Goal: Information Seeking & Learning: Find specific fact

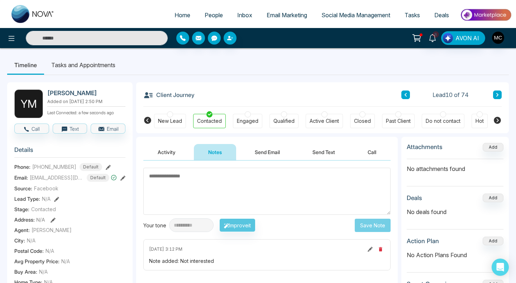
click at [205, 16] on span "People" at bounding box center [214, 14] width 18 height 7
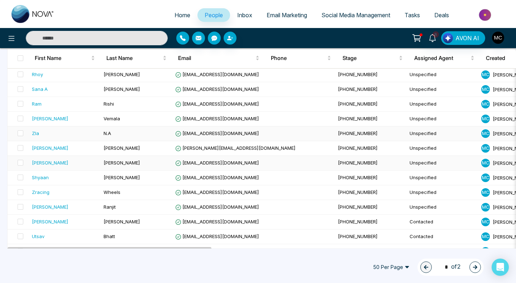
scroll to position [211, 0]
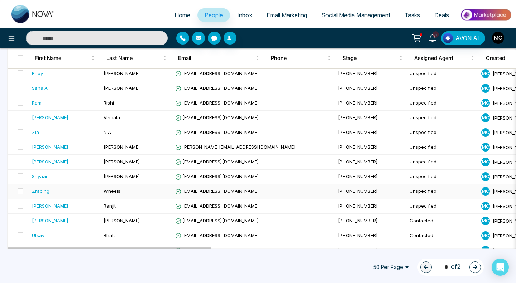
click at [71, 193] on div "Zracing" at bounding box center [65, 190] width 66 height 7
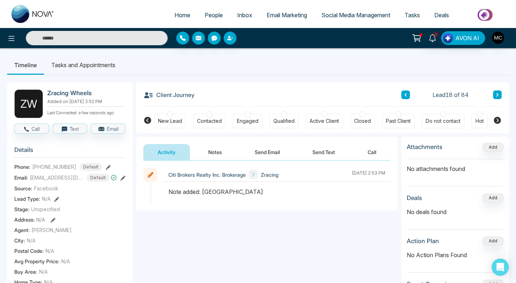
click at [211, 128] on div "Contacted" at bounding box center [209, 121] width 33 height 14
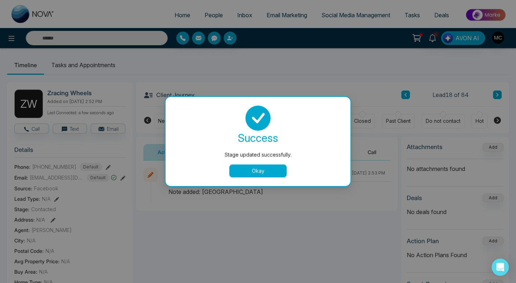
click at [248, 166] on button "Okay" at bounding box center [257, 170] width 57 height 13
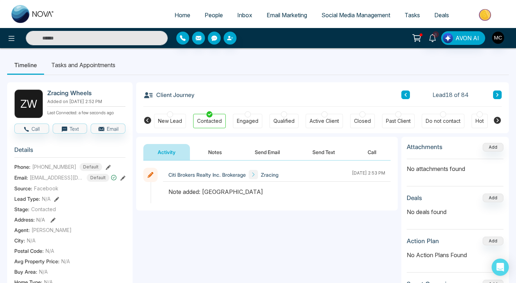
click at [216, 158] on button "Notes" at bounding box center [215, 152] width 42 height 16
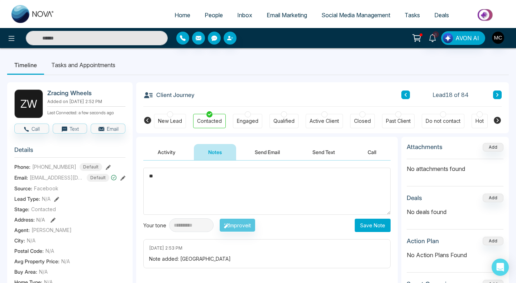
type textarea "*"
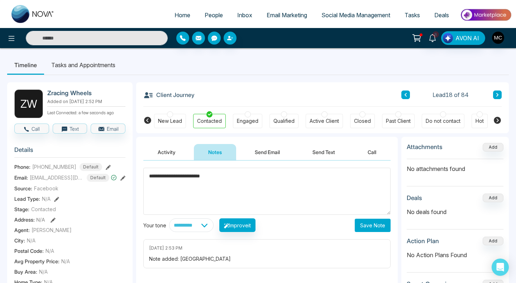
type textarea "**********"
click at [358, 228] on button "Save Note" at bounding box center [373, 224] width 36 height 13
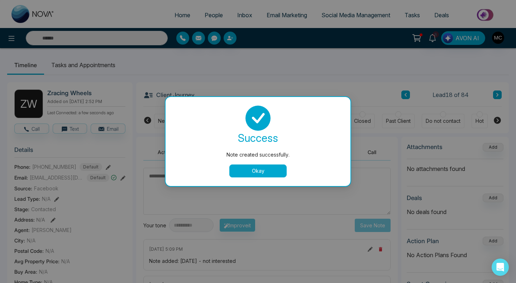
click at [242, 170] on button "Okay" at bounding box center [257, 170] width 57 height 13
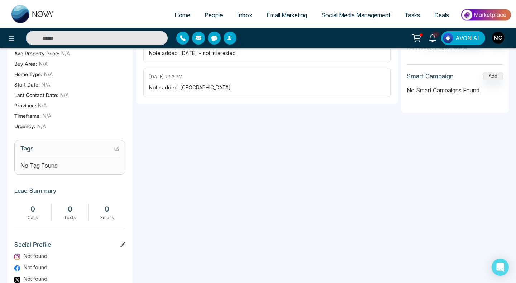
scroll to position [204, 0]
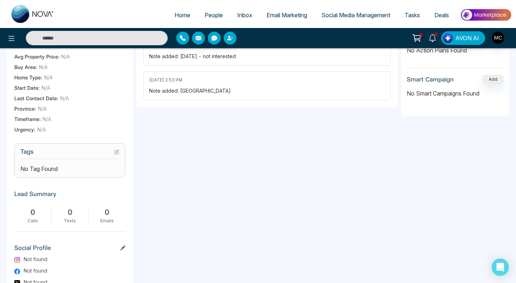
click at [113, 154] on h3 "Tags" at bounding box center [69, 153] width 99 height 11
click at [115, 154] on icon at bounding box center [116, 151] width 5 height 5
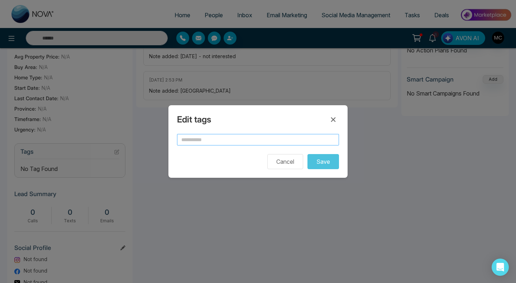
click at [193, 137] on input "text" at bounding box center [258, 139] width 162 height 11
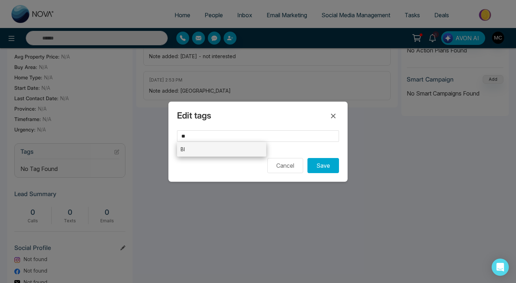
click at [233, 150] on li "BI" at bounding box center [221, 149] width 89 height 15
type input "**"
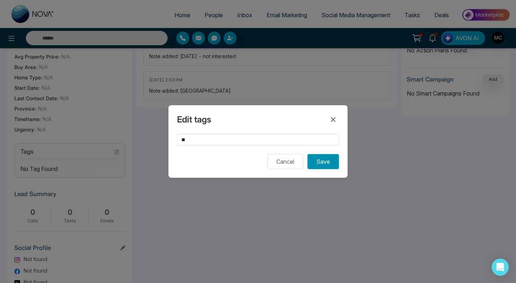
click at [322, 165] on button "Save" at bounding box center [324, 161] width 32 height 15
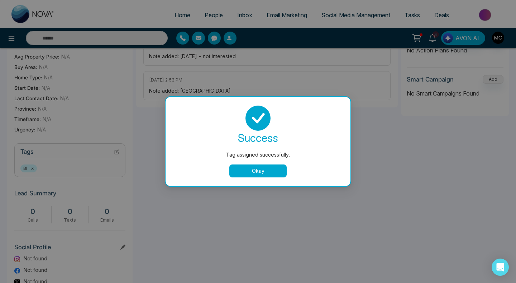
click at [260, 177] on button "Okay" at bounding box center [257, 170] width 57 height 13
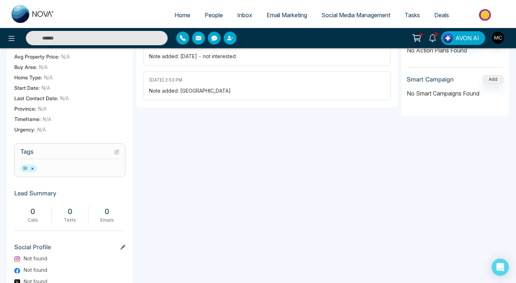
scroll to position [0, 0]
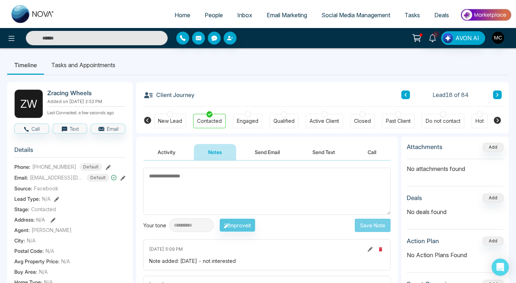
click at [500, 97] on button at bounding box center [497, 94] width 9 height 9
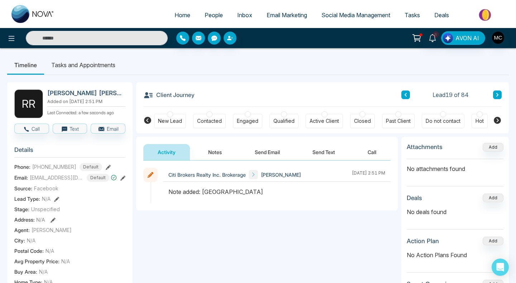
click at [213, 108] on div "New Lead Contacted Engaged Qualified Active Client Closed Past Client Do not co…" at bounding box center [322, 119] width 337 height 27
click at [209, 120] on div "Contacted" at bounding box center [209, 120] width 25 height 7
click at [213, 155] on button "Notes" at bounding box center [215, 152] width 42 height 16
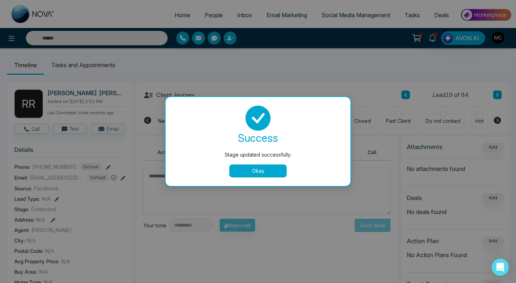
click at [208, 178] on div "success Stage updated successfully. Okay" at bounding box center [258, 141] width 185 height 89
click at [264, 165] on button "Okay" at bounding box center [257, 170] width 57 height 13
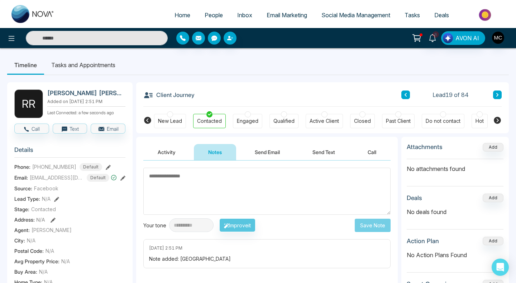
click at [226, 180] on textarea at bounding box center [266, 190] width 247 height 47
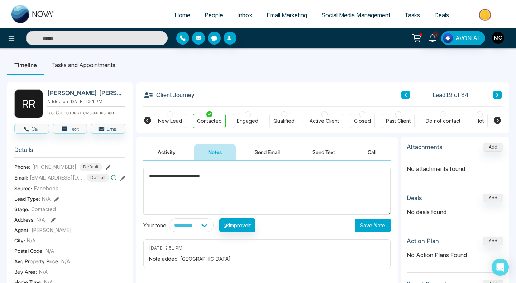
type textarea "**********"
click at [371, 227] on button "Save Note" at bounding box center [373, 224] width 36 height 13
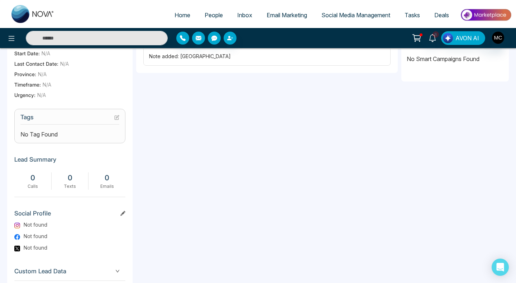
scroll to position [230, 0]
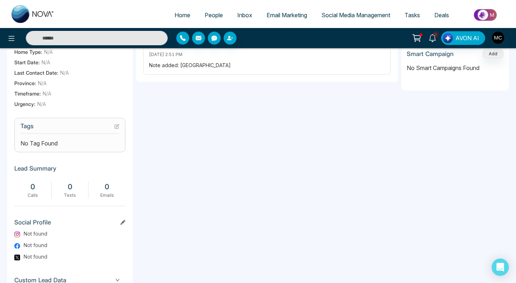
click at [118, 129] on icon at bounding box center [116, 126] width 5 height 5
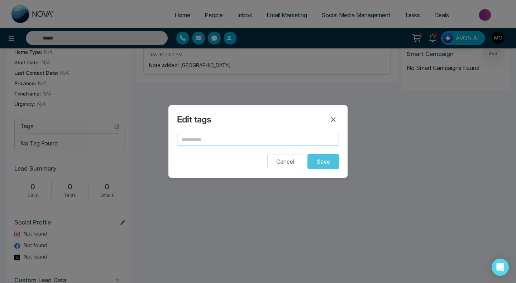
click at [233, 139] on input "text" at bounding box center [258, 139] width 162 height 11
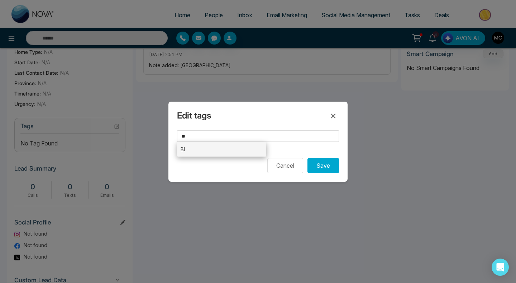
click at [234, 148] on li "BI" at bounding box center [221, 149] width 89 height 15
type input "**"
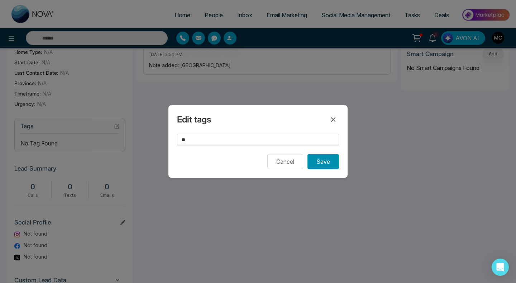
click at [324, 162] on button "Save" at bounding box center [324, 161] width 32 height 15
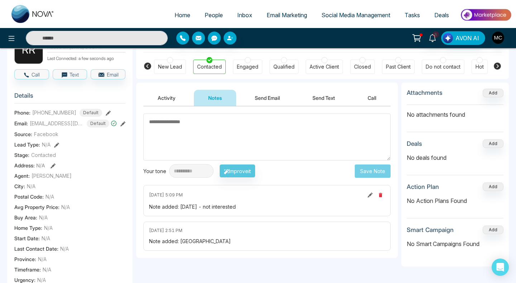
scroll to position [0, 0]
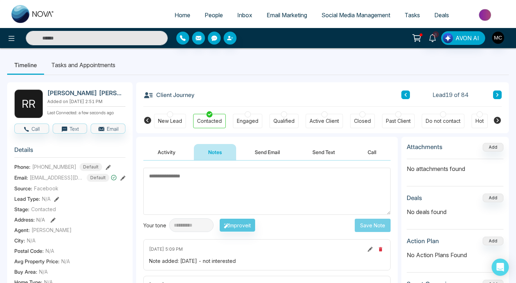
click at [493, 94] on button at bounding box center [497, 94] width 9 height 9
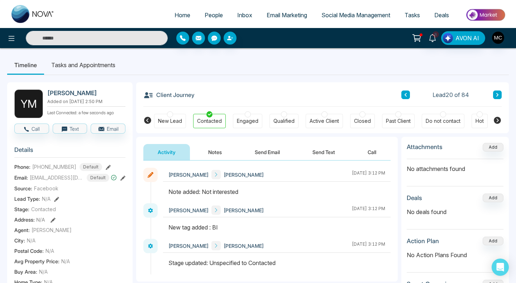
click at [493, 94] on button at bounding box center [497, 94] width 9 height 9
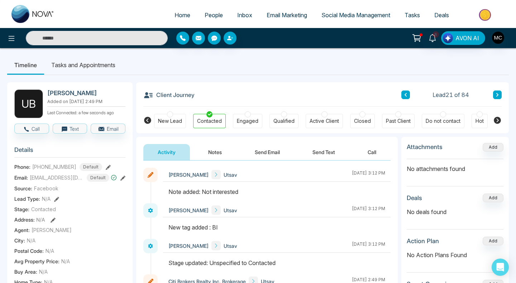
click at [405, 97] on icon at bounding box center [406, 94] width 4 height 4
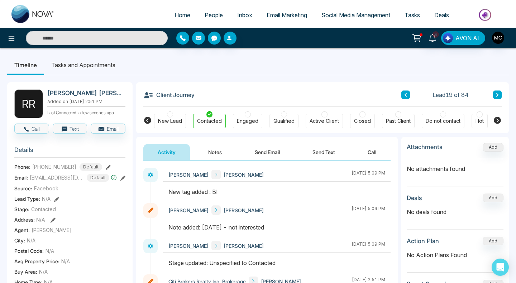
click at [405, 97] on icon at bounding box center [406, 94] width 4 height 4
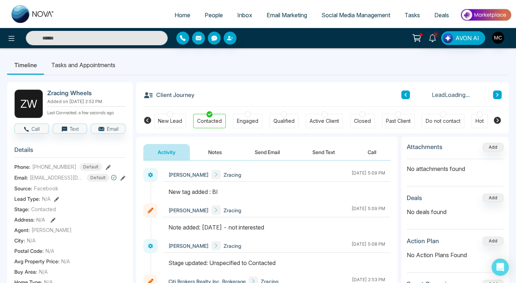
click at [405, 97] on icon at bounding box center [406, 94] width 4 height 4
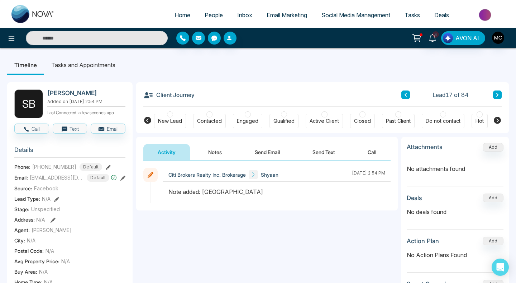
click at [215, 150] on button "Notes" at bounding box center [215, 152] width 42 height 16
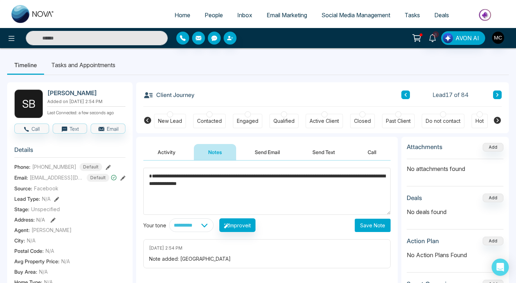
type textarea "**********"
click at [366, 226] on button "Save Note" at bounding box center [373, 224] width 36 height 13
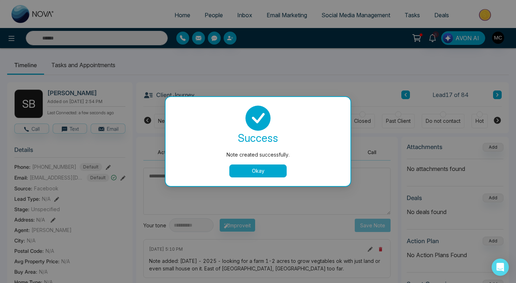
click at [247, 165] on button "Okay" at bounding box center [257, 170] width 57 height 13
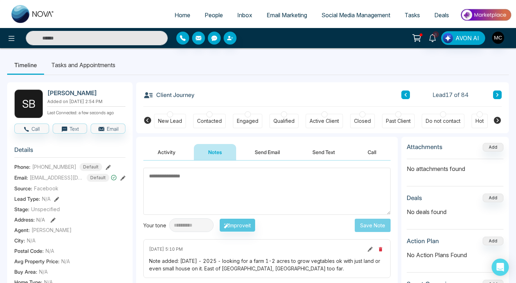
click at [216, 113] on div "New Lead Contacted Engaged Qualified Active Client Closed Past Client Do not co…" at bounding box center [322, 119] width 337 height 27
click at [209, 116] on div at bounding box center [210, 114] width 6 height 6
click at [406, 92] on button at bounding box center [406, 94] width 9 height 9
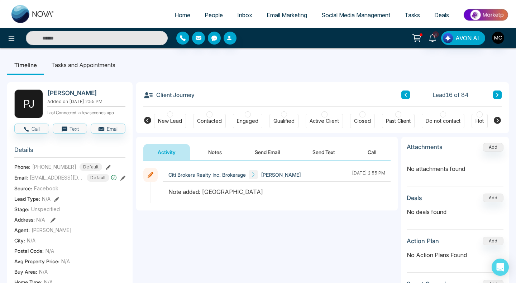
click at [212, 14] on span "People" at bounding box center [214, 14] width 18 height 7
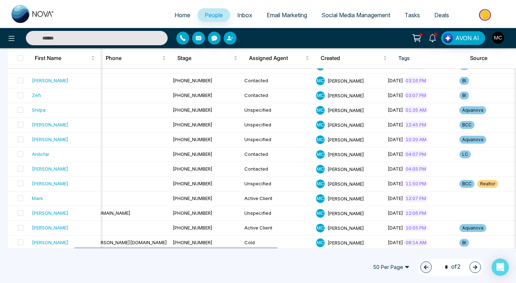
scroll to position [633, 0]
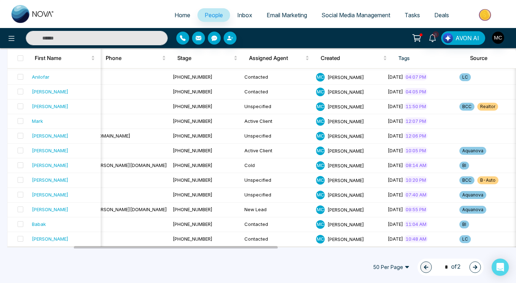
click at [473, 269] on button "button" at bounding box center [475, 266] width 11 height 11
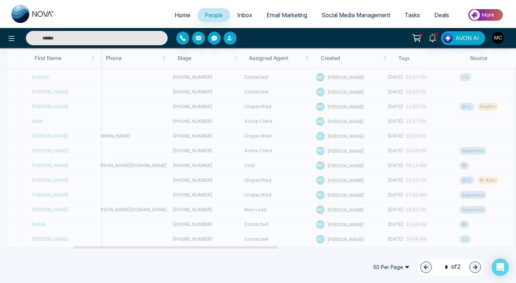
type input "*"
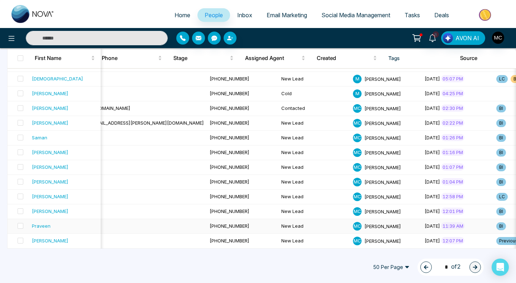
scroll to position [0, 0]
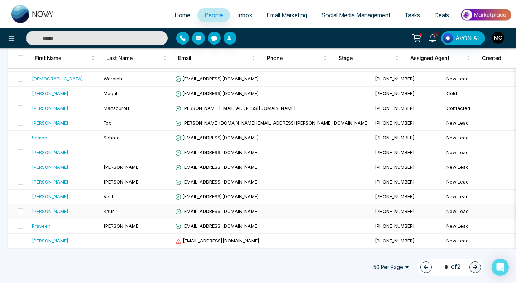
click at [195, 213] on span "[EMAIL_ADDRESS][DOMAIN_NAME]" at bounding box center [217, 211] width 84 height 6
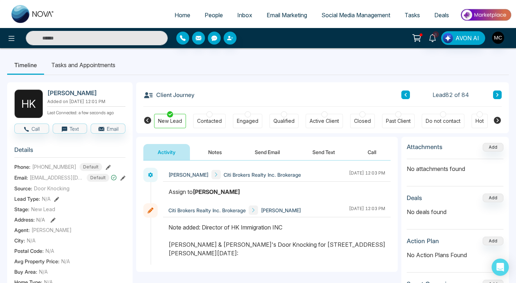
click at [207, 14] on span "People" at bounding box center [214, 14] width 18 height 7
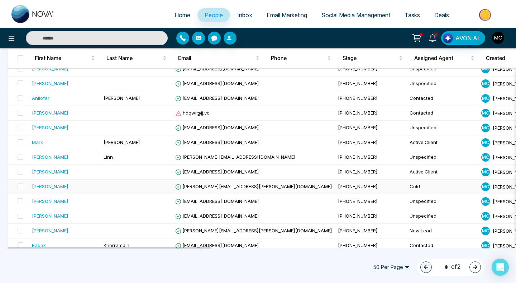
scroll to position [633, 0]
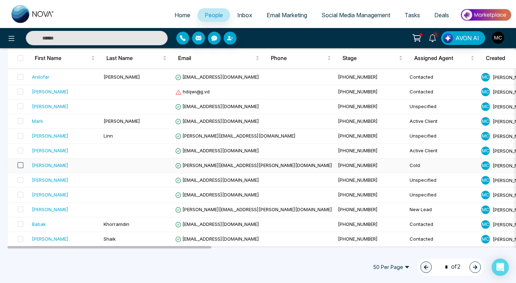
click at [20, 165] on span at bounding box center [21, 165] width 6 height 6
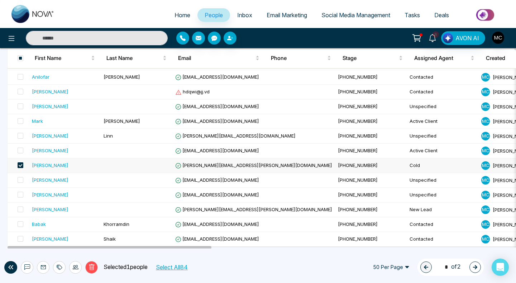
click at [20, 167] on span at bounding box center [21, 165] width 6 height 6
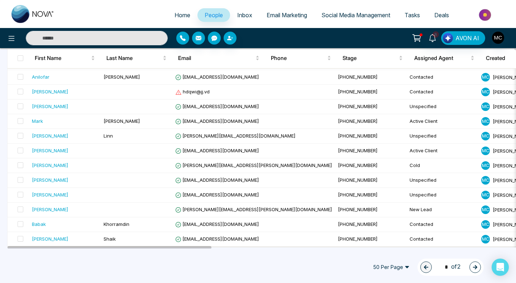
click at [399, 268] on span "50 Per Page" at bounding box center [391, 266] width 47 height 11
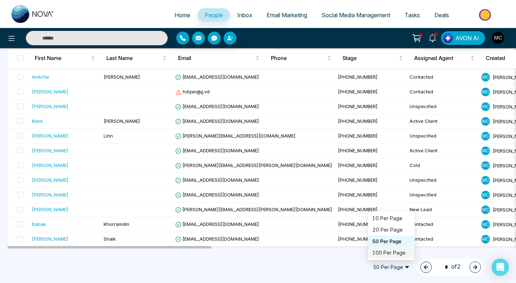
click at [400, 253] on div "100 Per Page" at bounding box center [391, 252] width 38 height 8
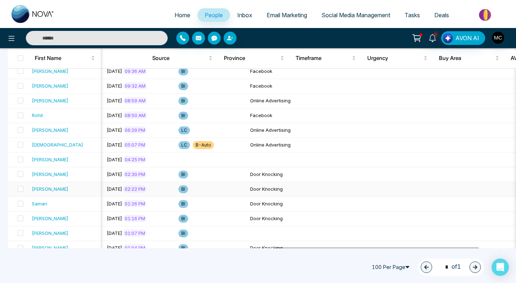
scroll to position [0, 0]
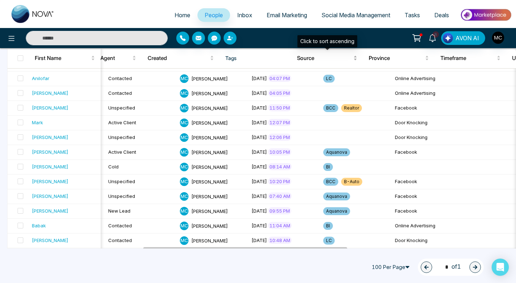
click at [326, 62] on div "Source" at bounding box center [327, 58] width 60 height 9
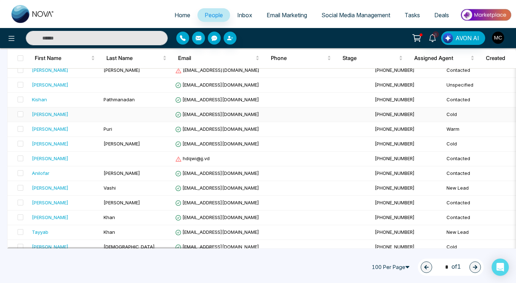
click at [372, 118] on td "[PHONE_NUMBER]" at bounding box center [408, 114] width 72 height 15
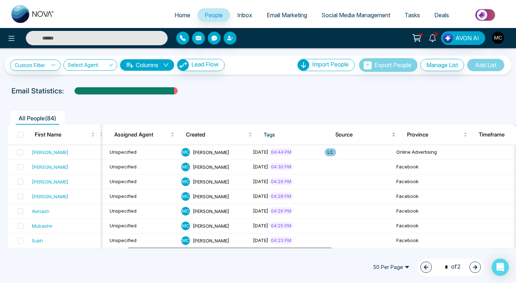
click at [349, 138] on span "Source" at bounding box center [363, 134] width 55 height 9
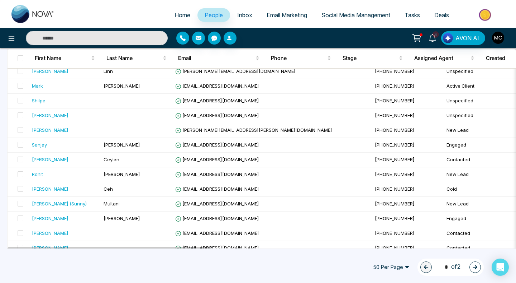
click at [381, 266] on span "50 Per Page" at bounding box center [391, 266] width 47 height 11
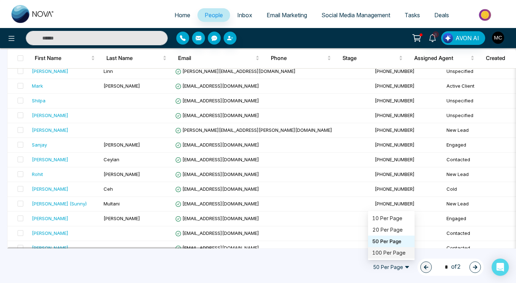
click at [383, 256] on div "100 Per Page" at bounding box center [391, 252] width 47 height 11
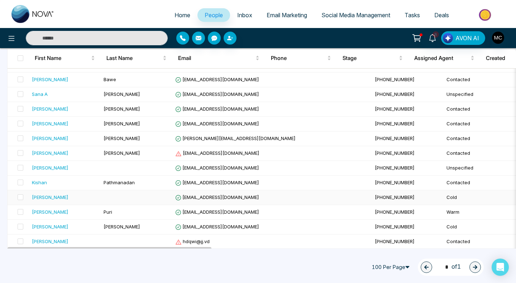
click at [23, 198] on td at bounding box center [19, 197] width 22 height 15
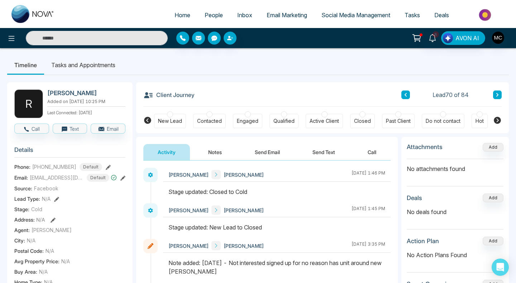
click at [403, 98] on button at bounding box center [406, 94] width 9 height 9
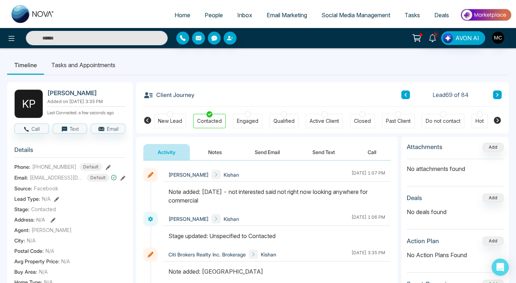
click at [405, 98] on button at bounding box center [406, 94] width 9 height 9
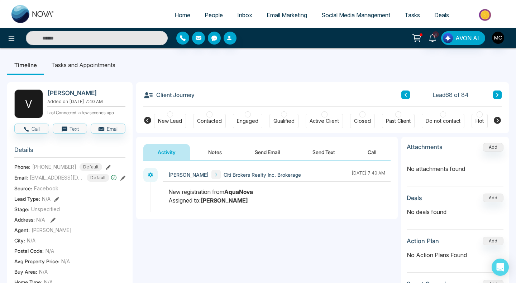
click at [405, 98] on button at bounding box center [406, 94] width 9 height 9
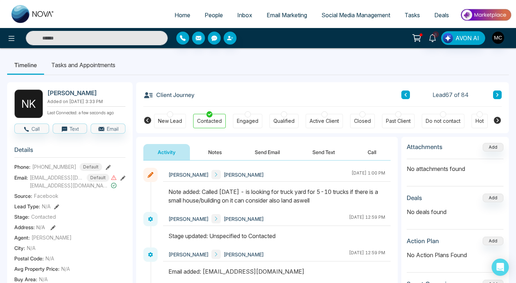
click at [205, 15] on span "People" at bounding box center [214, 14] width 18 height 7
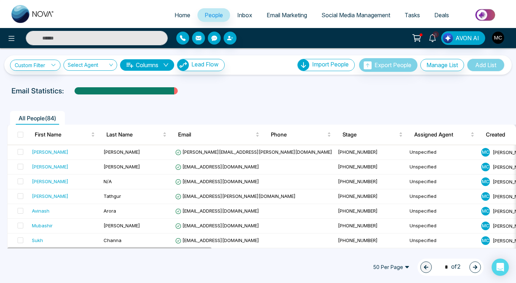
click at [146, 67] on button "Columns" at bounding box center [147, 64] width 54 height 11
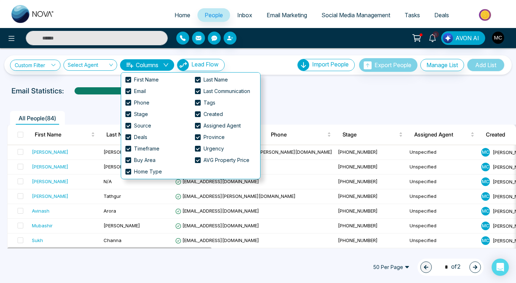
click at [146, 67] on button "Columns" at bounding box center [147, 64] width 54 height 11
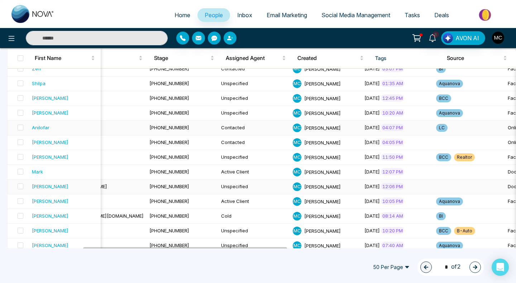
scroll to position [582, 0]
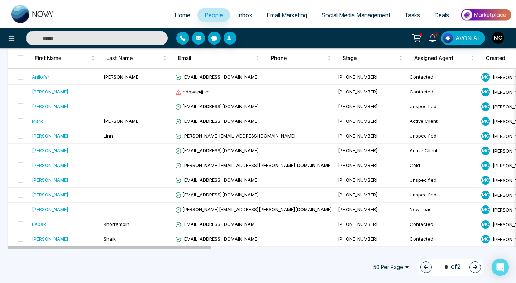
click at [405, 270] on span "50 Per Page" at bounding box center [391, 266] width 47 height 11
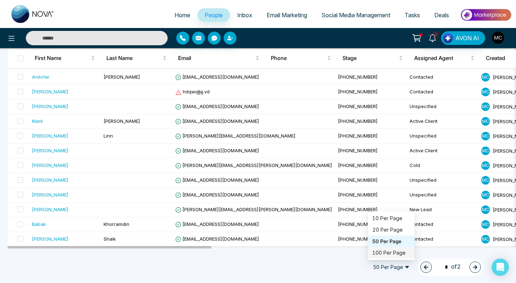
click at [401, 257] on div "100 Per Page" at bounding box center [391, 252] width 47 height 11
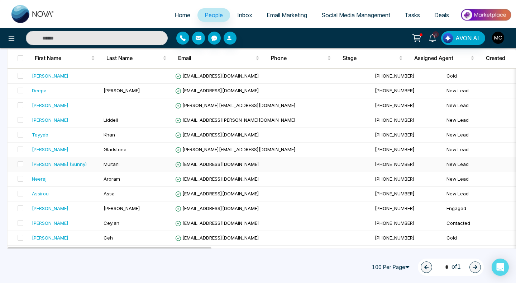
click at [372, 160] on td "[PHONE_NUMBER]" at bounding box center [408, 164] width 72 height 15
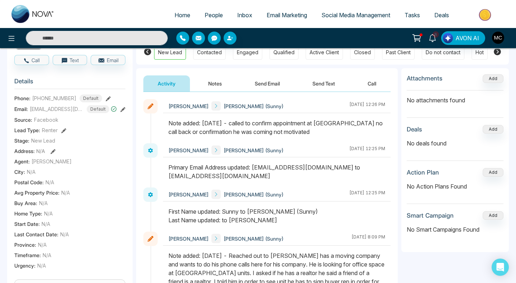
drag, startPoint x: 269, startPoint y: 160, endPoint x: 231, endPoint y: 50, distance: 116.1
click at [255, 131] on div "Manny Chima Amrinder (Sunny) August 8 2025 | 12:26 PM Manny Chima Amrinder (Sun…" at bounding box center [266, 200] width 247 height 202
click at [212, 18] on span "People" at bounding box center [214, 14] width 18 height 7
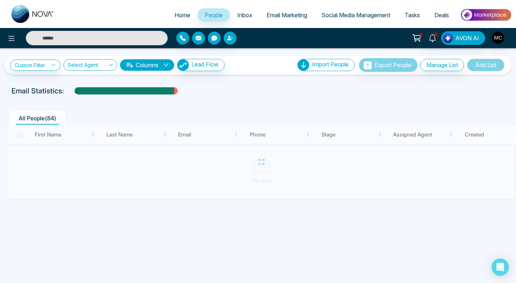
click at [164, 66] on button "Columns" at bounding box center [147, 64] width 54 height 11
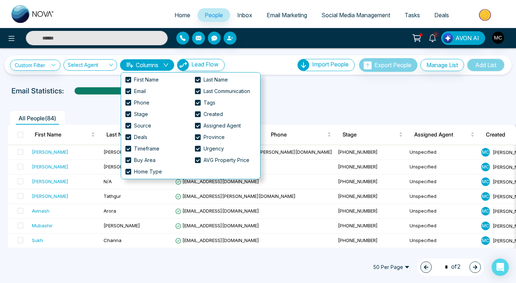
click at [164, 66] on button "Columns" at bounding box center [147, 64] width 54 height 11
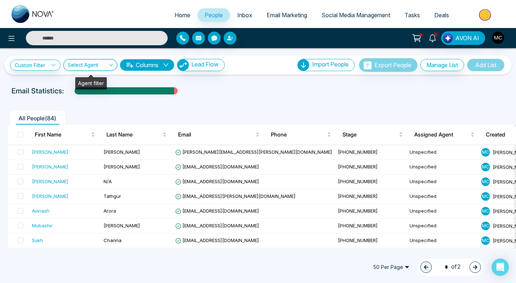
click at [86, 65] on input "search" at bounding box center [88, 67] width 40 height 14
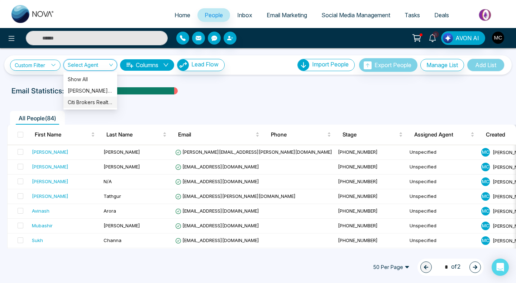
click at [87, 101] on div "Citi Brokers Realty Inc. Brokerage" at bounding box center [90, 102] width 45 height 8
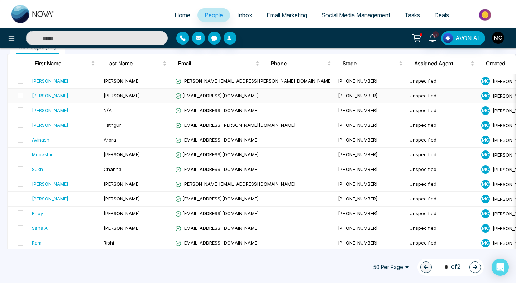
scroll to position [138, 0]
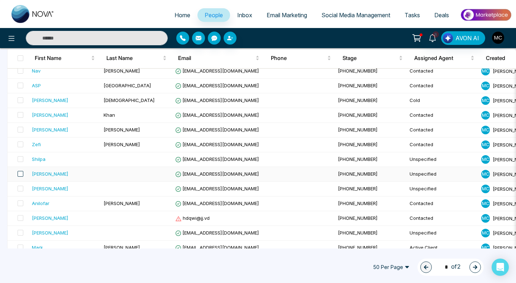
click at [20, 175] on span at bounding box center [21, 174] width 6 height 6
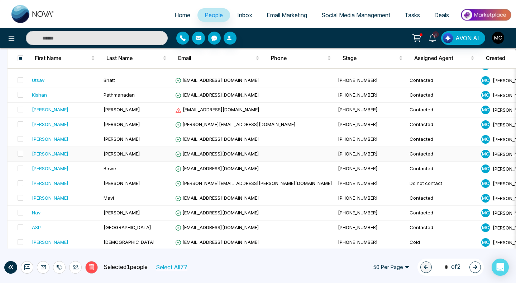
click at [186, 155] on span "[EMAIL_ADDRESS][DOMAIN_NAME]" at bounding box center [217, 154] width 84 height 6
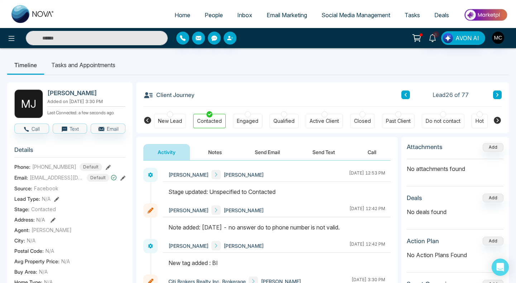
click at [405, 98] on button at bounding box center [406, 94] width 9 height 9
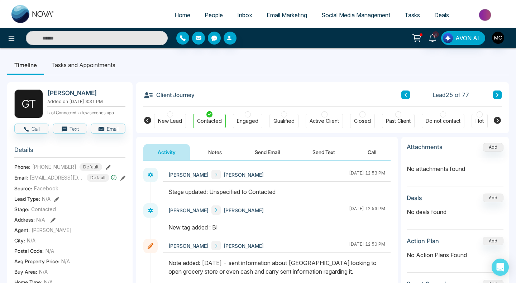
click at [405, 98] on button at bounding box center [406, 94] width 9 height 9
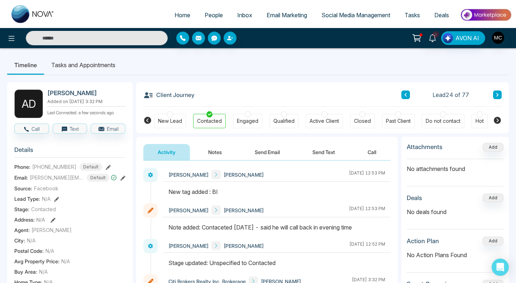
click at [404, 95] on icon at bounding box center [406, 94] width 4 height 4
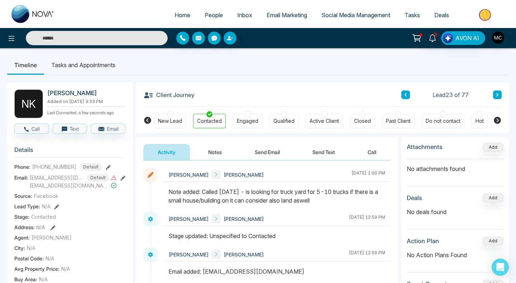
click at [404, 95] on icon at bounding box center [406, 94] width 4 height 4
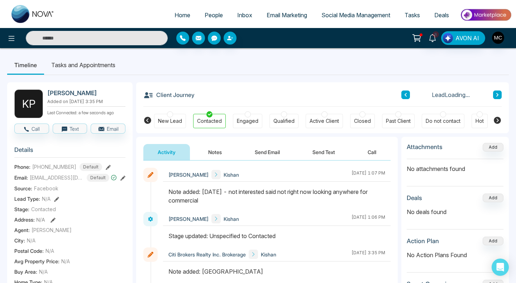
click at [404, 95] on icon at bounding box center [406, 94] width 4 height 4
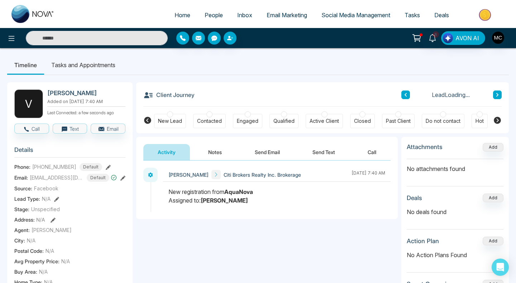
click at [404, 95] on icon at bounding box center [406, 94] width 4 height 4
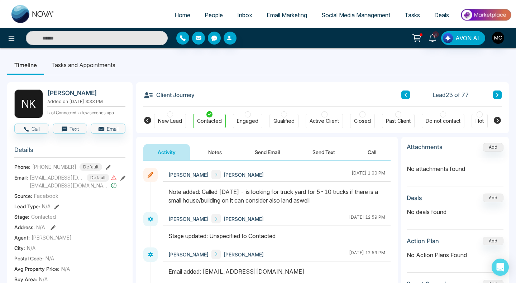
click at [405, 95] on icon at bounding box center [406, 95] width 2 height 4
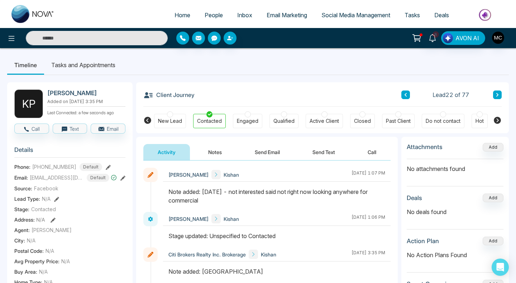
click at [497, 93] on icon at bounding box center [498, 95] width 2 height 4
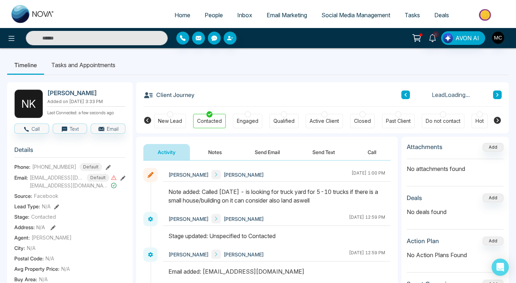
click at [405, 96] on icon at bounding box center [406, 95] width 2 height 4
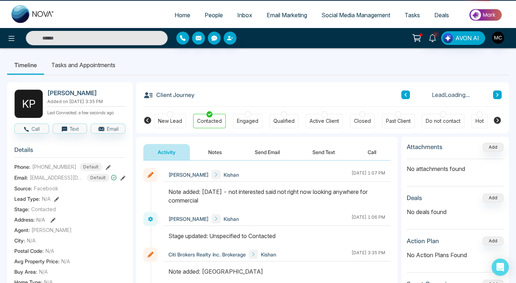
click at [405, 96] on icon at bounding box center [406, 95] width 2 height 4
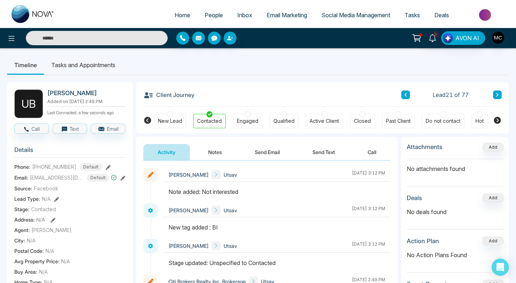
click at [405, 96] on icon at bounding box center [406, 95] width 2 height 4
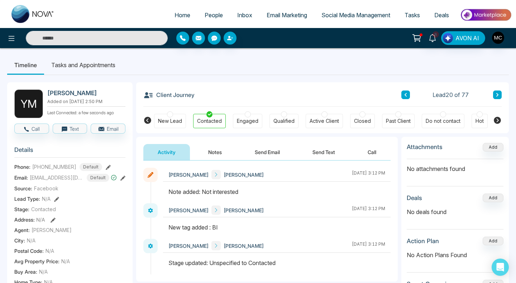
click at [405, 96] on icon at bounding box center [406, 95] width 2 height 4
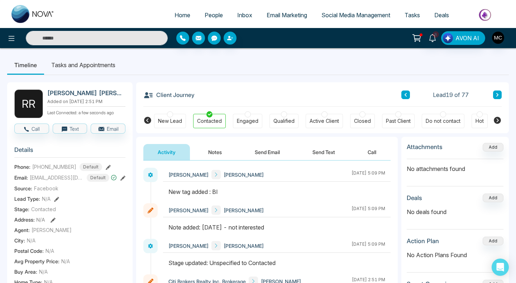
click at [405, 96] on icon at bounding box center [406, 95] width 2 height 4
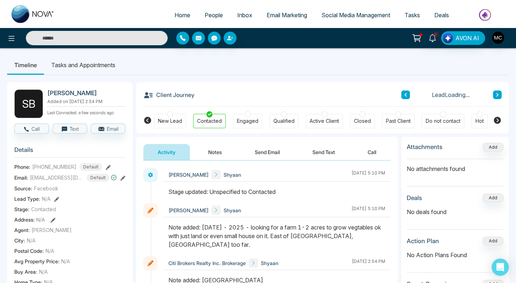
click at [405, 96] on icon at bounding box center [406, 95] width 2 height 4
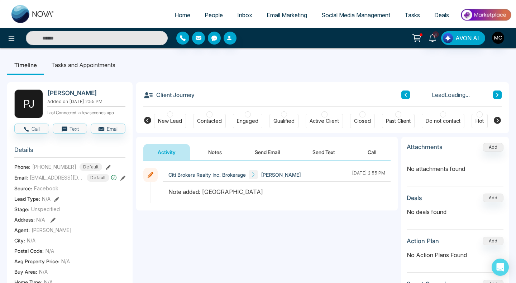
click at [405, 96] on icon at bounding box center [406, 95] width 2 height 4
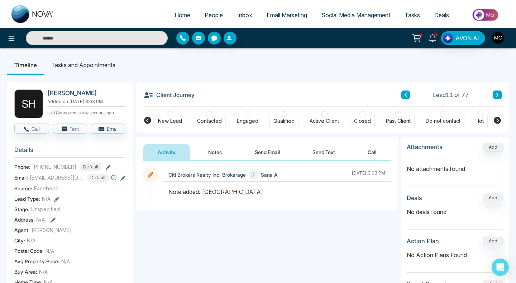
click at [405, 96] on icon at bounding box center [406, 95] width 2 height 4
click at [405, 96] on icon at bounding box center [406, 94] width 4 height 4
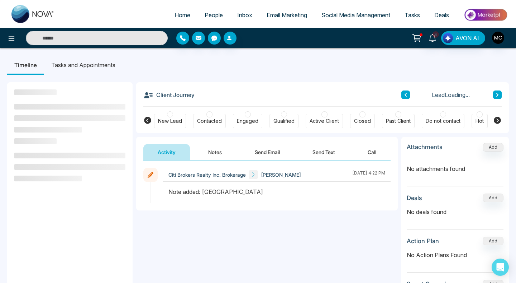
click at [405, 96] on icon at bounding box center [406, 94] width 4 height 4
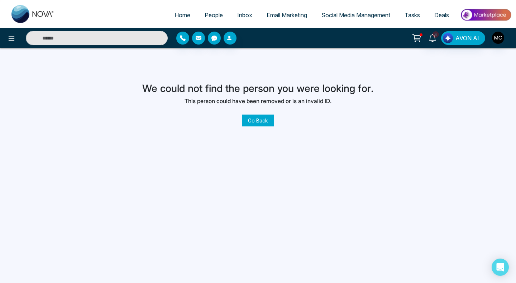
click at [265, 119] on link "Go Back" at bounding box center [258, 120] width 32 height 12
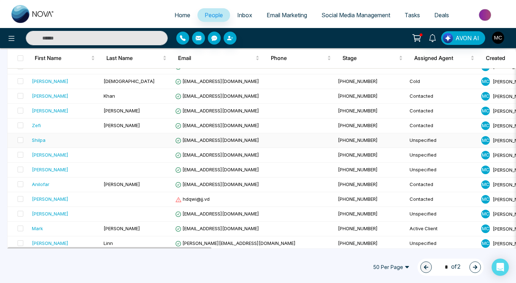
scroll to position [633, 0]
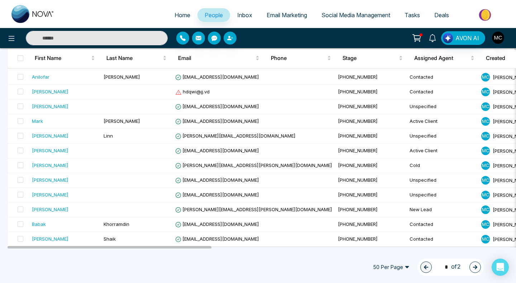
click at [396, 266] on span "50 Per Page" at bounding box center [391, 266] width 47 height 11
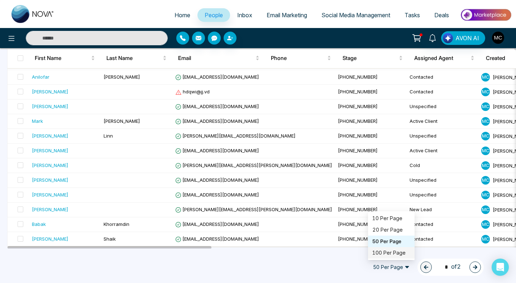
click at [395, 249] on div "100 Per Page" at bounding box center [391, 252] width 38 height 8
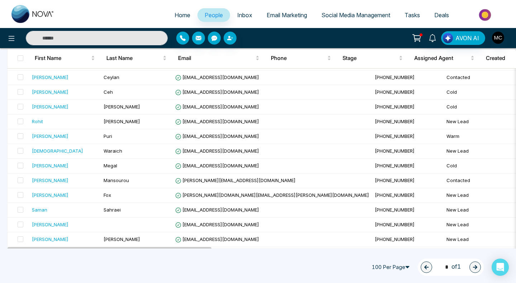
scroll to position [1133, 0]
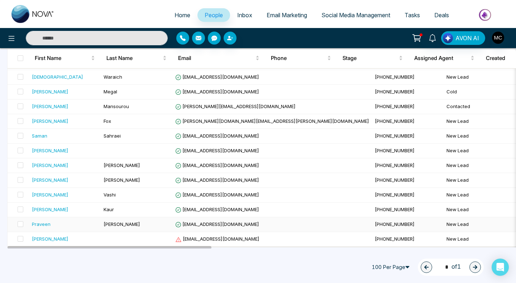
click at [252, 219] on td "[EMAIL_ADDRESS][DOMAIN_NAME]" at bounding box center [272, 224] width 200 height 15
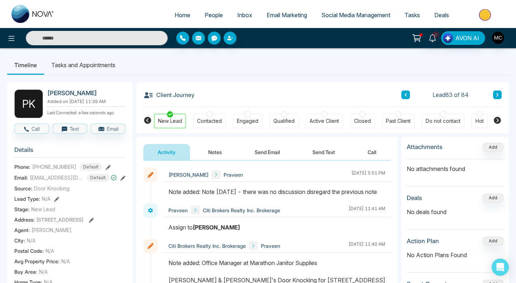
click at [406, 98] on button at bounding box center [406, 94] width 9 height 9
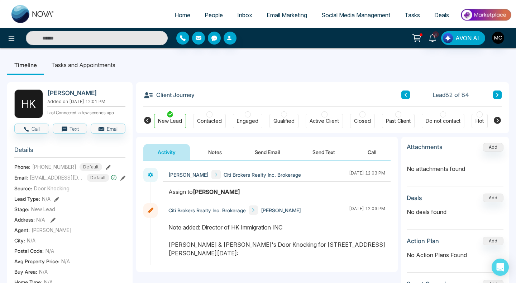
click at [406, 98] on button at bounding box center [406, 94] width 9 height 9
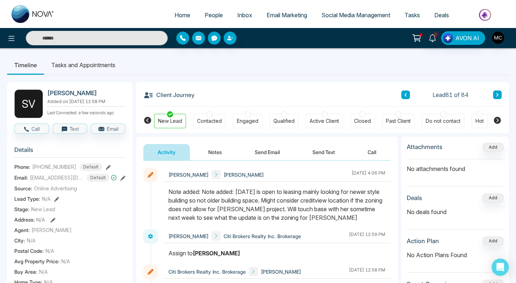
click at [207, 13] on span "People" at bounding box center [214, 14] width 18 height 7
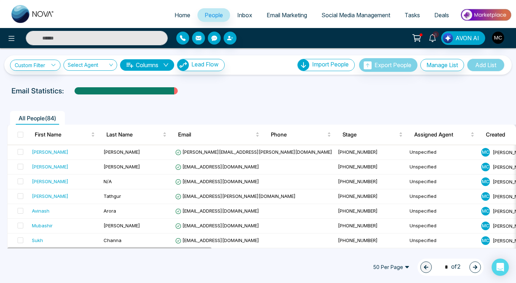
click at [348, 118] on ul "All People ( 84 )" at bounding box center [242, 118] width 470 height 14
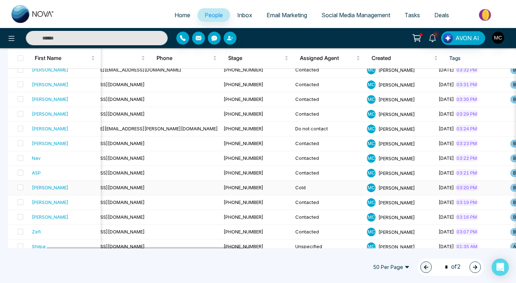
scroll to position [0, 138]
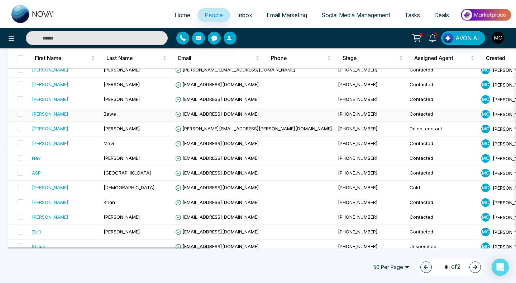
click at [158, 111] on td "Bawe" at bounding box center [137, 114] width 72 height 15
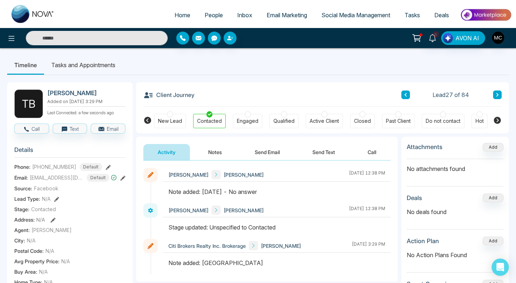
click at [498, 97] on button at bounding box center [497, 94] width 9 height 9
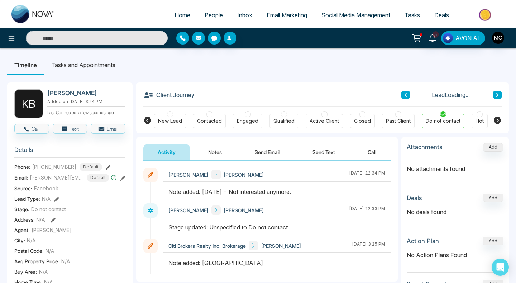
click at [498, 97] on button at bounding box center [497, 94] width 9 height 9
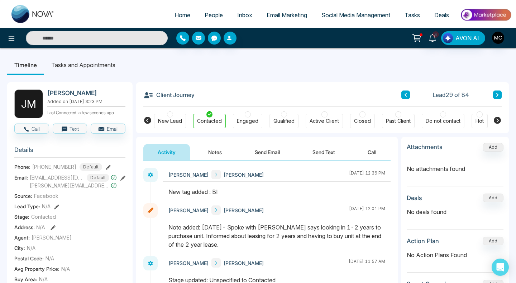
click at [497, 92] on icon at bounding box center [498, 94] width 4 height 4
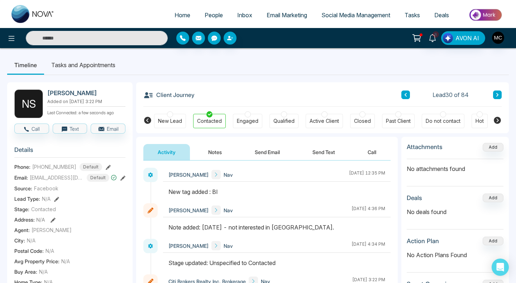
click at [499, 97] on button at bounding box center [497, 94] width 9 height 9
click at [499, 94] on icon at bounding box center [498, 94] width 4 height 4
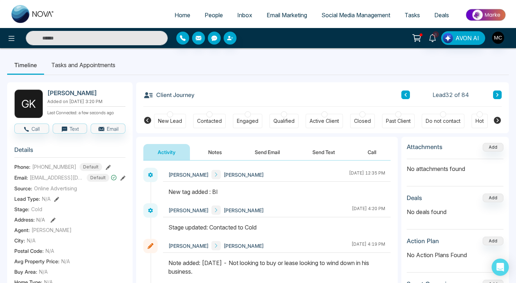
click at [497, 98] on button at bounding box center [497, 94] width 9 height 9
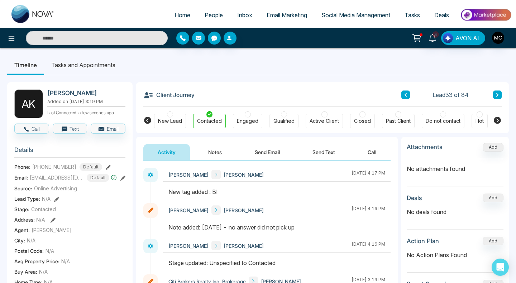
click at [502, 96] on button at bounding box center [497, 94] width 9 height 9
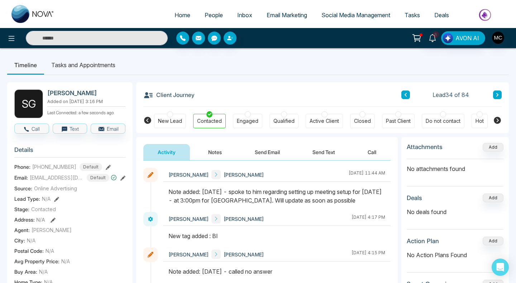
click at [502, 94] on div "Client Journey Lead 34 of 84 New Lead Contacted Engaged Qualified Active Client…" at bounding box center [322, 107] width 373 height 51
click at [493, 95] on div "Lead 34 of 84" at bounding box center [452, 94] width 100 height 9
click at [496, 95] on icon at bounding box center [498, 94] width 4 height 4
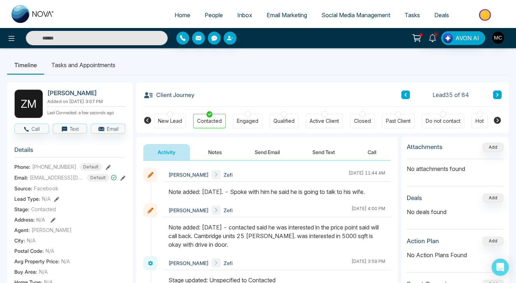
click at [495, 94] on button at bounding box center [497, 94] width 9 height 9
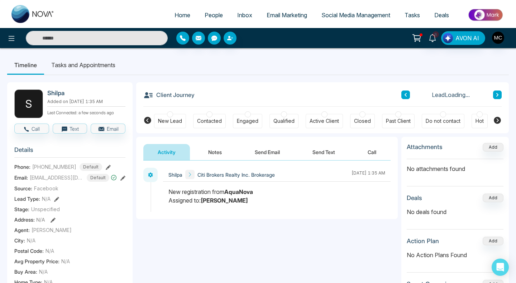
click at [495, 94] on button at bounding box center [497, 94] width 9 height 9
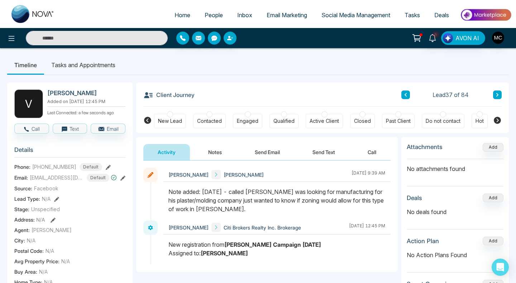
click at [495, 94] on button at bounding box center [497, 94] width 9 height 9
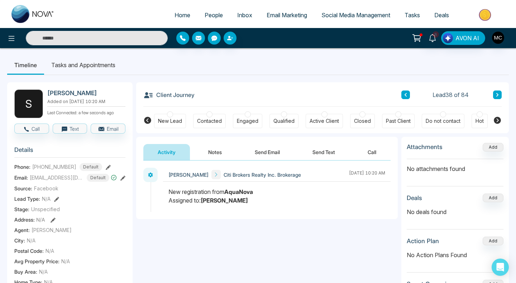
click at [493, 95] on button at bounding box center [497, 94] width 9 height 9
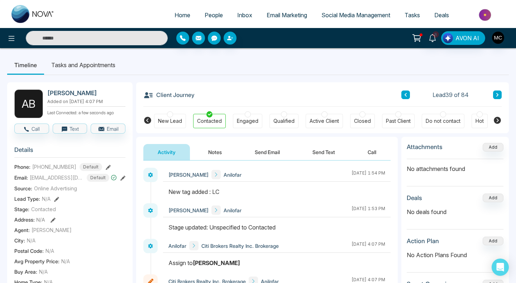
click at [497, 95] on icon at bounding box center [498, 94] width 4 height 4
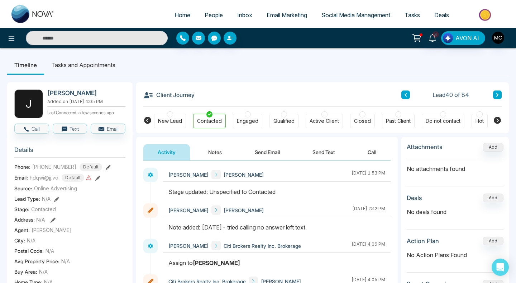
click at [498, 95] on icon at bounding box center [498, 95] width 2 height 4
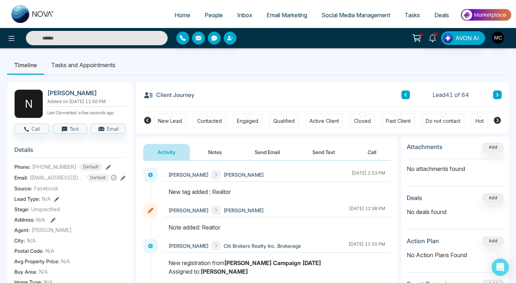
click at [495, 92] on button at bounding box center [497, 94] width 9 height 9
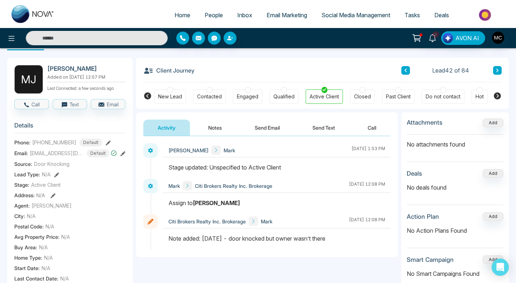
scroll to position [23, 0]
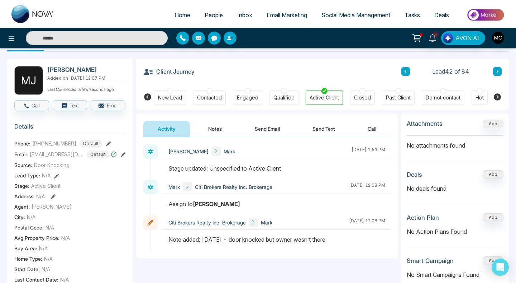
click at [215, 92] on div "Contacted" at bounding box center [209, 97] width 33 height 14
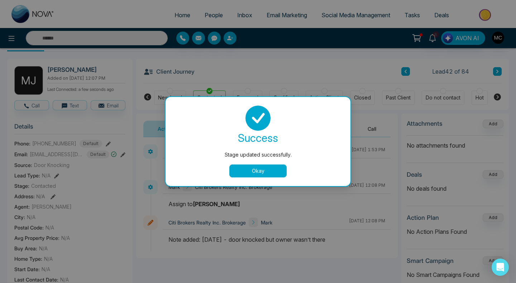
click at [264, 169] on button "Okay" at bounding box center [257, 170] width 57 height 13
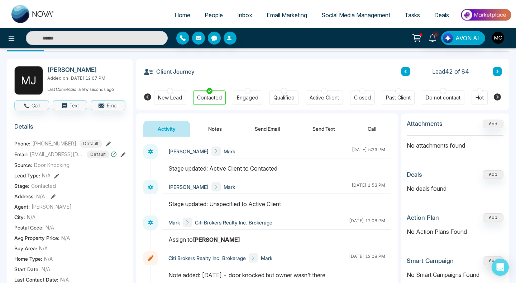
click at [495, 71] on button at bounding box center [497, 71] width 9 height 9
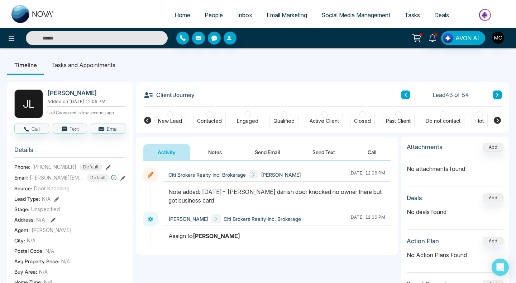
click at [495, 71] on ul "Timeline Tasks and Appointments" at bounding box center [258, 64] width 502 height 19
click at [496, 92] on icon at bounding box center [498, 94] width 4 height 4
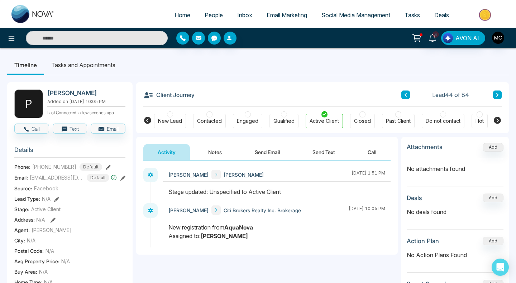
click at [494, 96] on button at bounding box center [497, 94] width 9 height 9
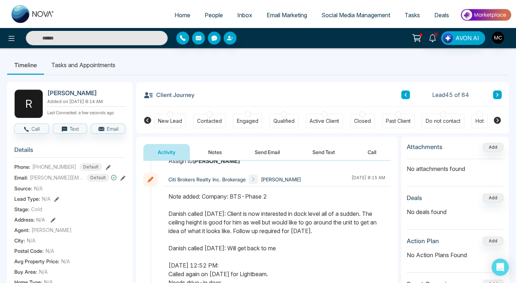
scroll to position [155, 0]
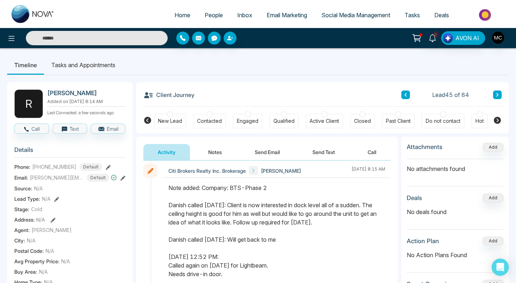
click at [499, 97] on button at bounding box center [497, 94] width 9 height 9
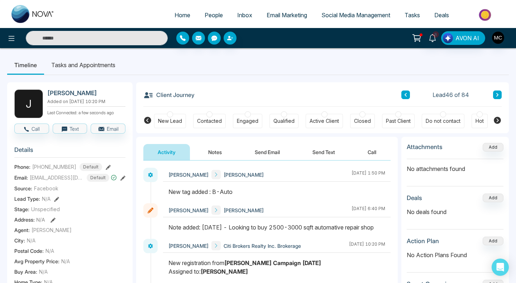
click at [494, 99] on div "Client Journey Lead 46 of 84" at bounding box center [322, 94] width 359 height 24
click at [496, 98] on button at bounding box center [497, 94] width 9 height 9
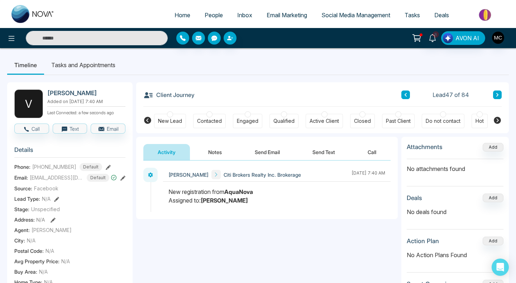
click at [495, 97] on button at bounding box center [497, 94] width 9 height 9
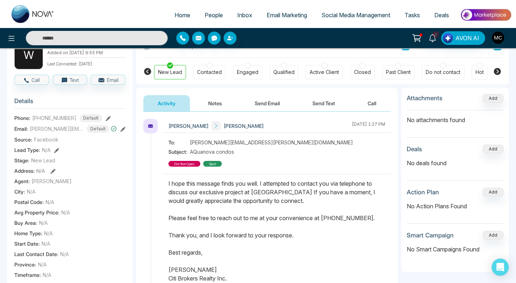
scroll to position [35, 0]
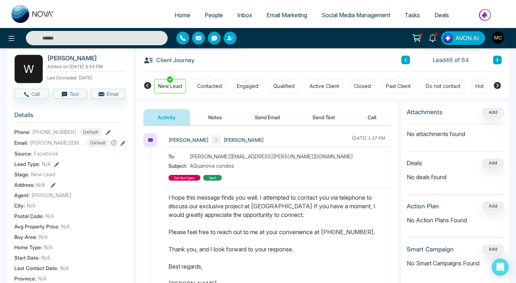
click at [497, 63] on button at bounding box center [497, 60] width 9 height 9
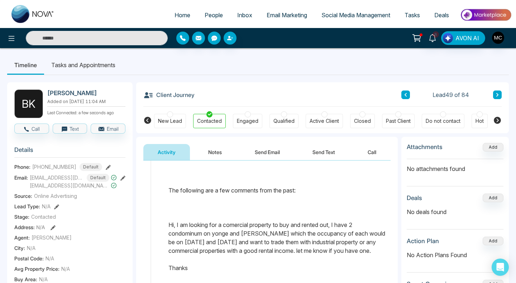
scroll to position [346, 0]
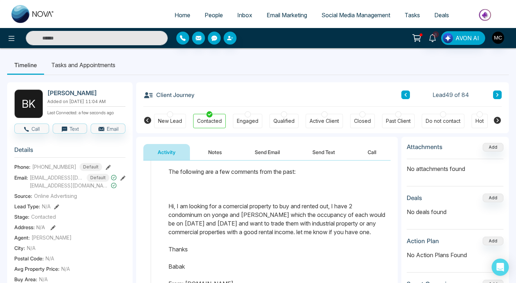
click at [499, 92] on button at bounding box center [497, 94] width 9 height 9
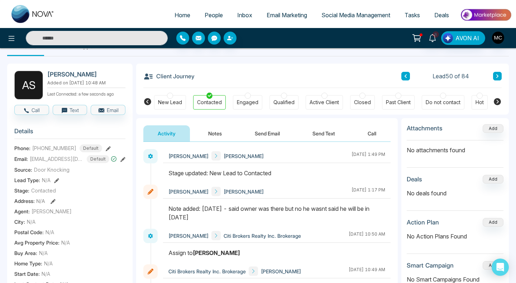
scroll to position [12, 0]
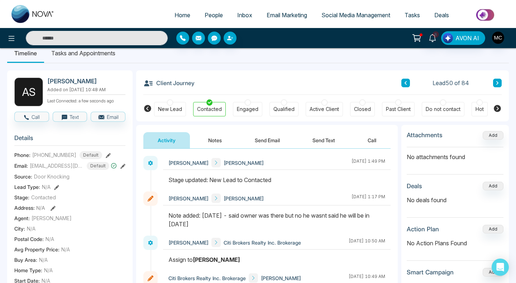
click at [495, 81] on button at bounding box center [497, 83] width 9 height 9
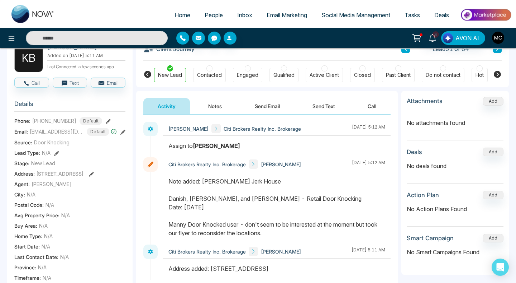
scroll to position [10, 0]
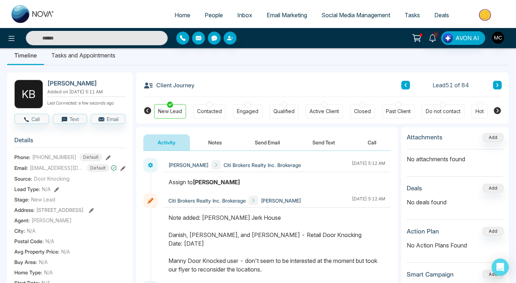
click at [499, 86] on icon at bounding box center [498, 85] width 4 height 4
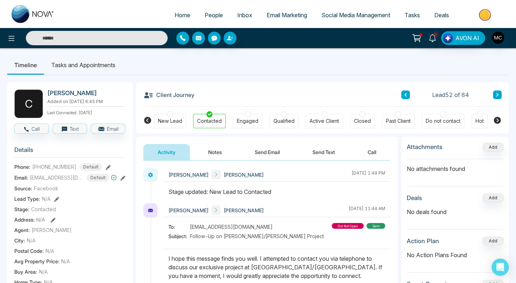
click at [502, 96] on div "Client Journey Lead 52 of 84 New Lead Contacted Engaged Qualified Active Client…" at bounding box center [322, 107] width 373 height 51
click at [496, 97] on icon at bounding box center [498, 94] width 4 height 4
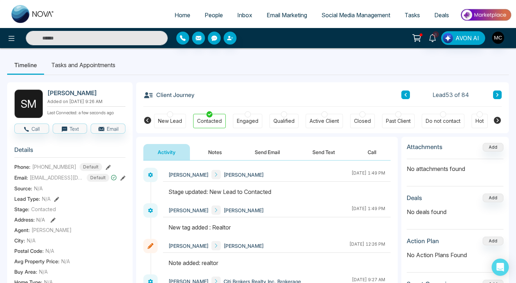
click at [495, 98] on button at bounding box center [497, 94] width 9 height 9
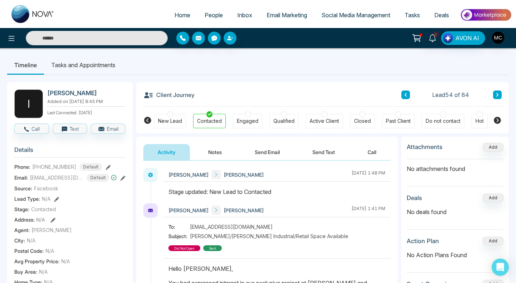
click at [67, 96] on h2 "[PERSON_NAME]" at bounding box center [84, 92] width 75 height 7
copy h2 "Inderjeet"
click at [493, 96] on button at bounding box center [497, 94] width 9 height 9
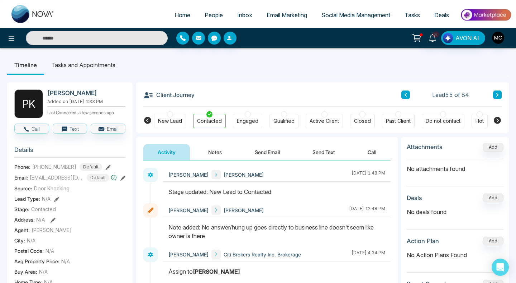
click at [499, 95] on button at bounding box center [497, 94] width 9 height 9
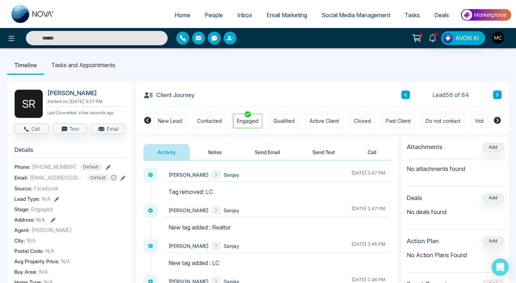
click at [495, 95] on button at bounding box center [497, 94] width 9 height 9
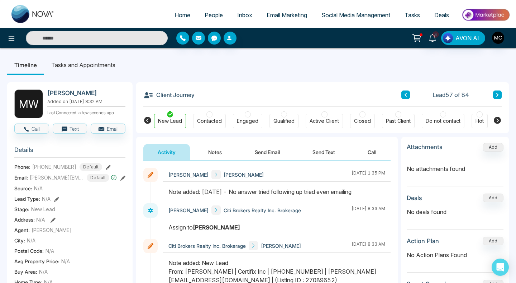
click at [499, 95] on button at bounding box center [497, 94] width 9 height 9
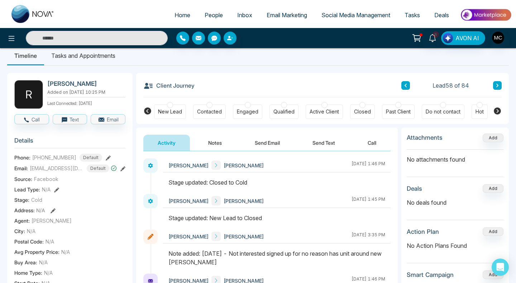
scroll to position [8, 0]
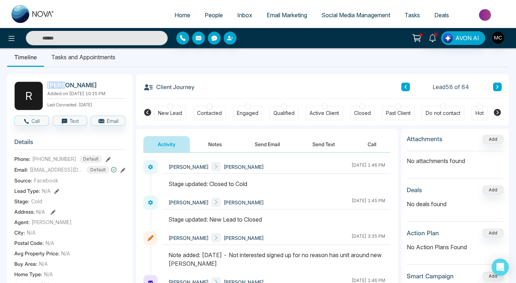
drag, startPoint x: 75, startPoint y: 84, endPoint x: 48, endPoint y: 82, distance: 26.6
click at [48, 82] on h2 "[PERSON_NAME]" at bounding box center [84, 84] width 75 height 7
copy h2 "[PERSON_NAME]"
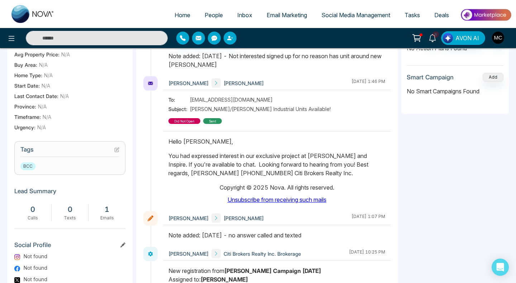
scroll to position [0, 0]
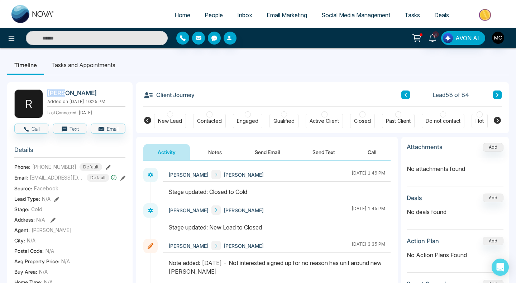
click at [497, 94] on icon at bounding box center [498, 94] width 4 height 4
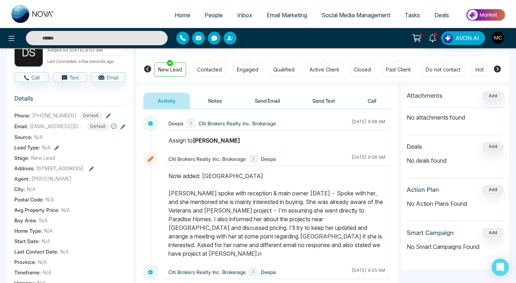
scroll to position [32, 0]
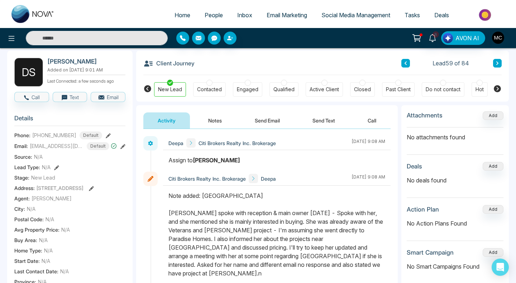
click at [498, 66] on button at bounding box center [497, 63] width 9 height 9
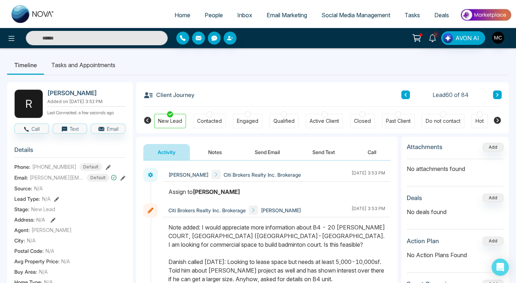
click at [501, 94] on button at bounding box center [497, 94] width 9 height 9
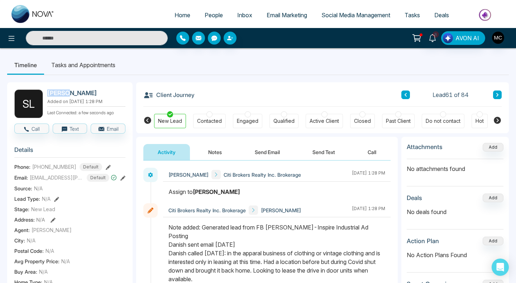
drag, startPoint x: 67, startPoint y: 95, endPoint x: 49, endPoint y: 93, distance: 18.5
click at [49, 93] on h2 "[PERSON_NAME]" at bounding box center [84, 92] width 75 height 7
copy h2 "[PERSON_NAME]"
click at [494, 94] on button at bounding box center [497, 94] width 9 height 9
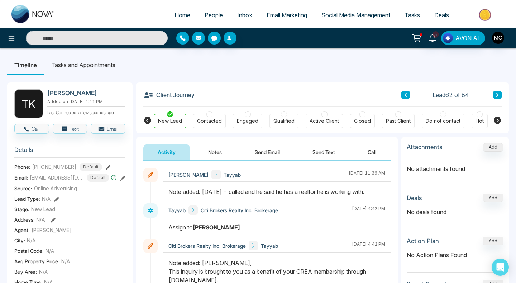
click at [493, 94] on div "Lead 62 of 84" at bounding box center [452, 94] width 100 height 9
click at [494, 94] on button at bounding box center [497, 94] width 9 height 9
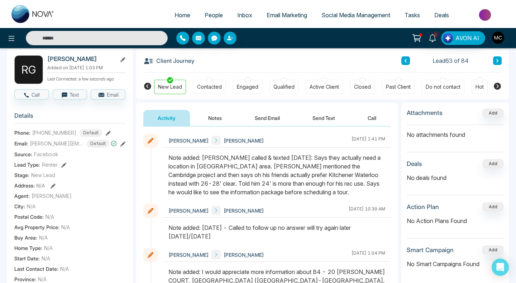
scroll to position [21, 0]
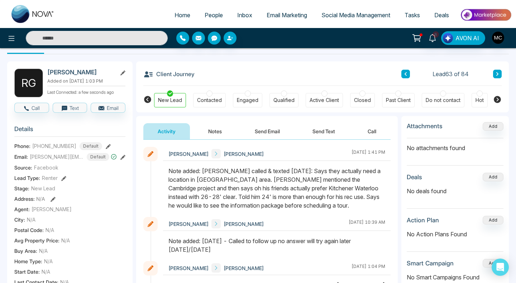
click at [499, 77] on button at bounding box center [497, 74] width 9 height 9
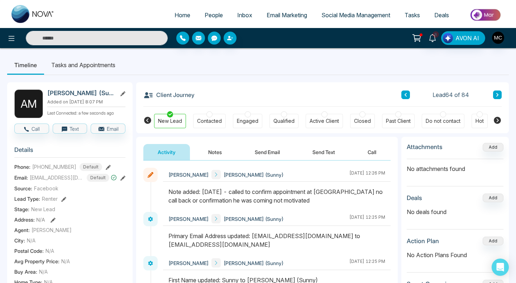
click at [497, 98] on button at bounding box center [497, 94] width 9 height 9
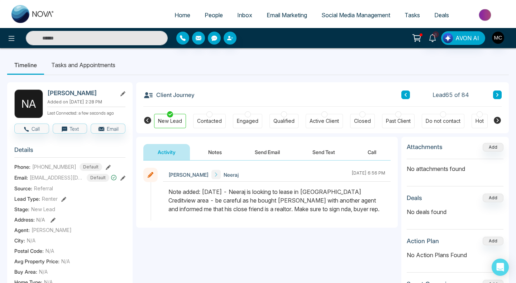
click at [498, 91] on button at bounding box center [497, 94] width 9 height 9
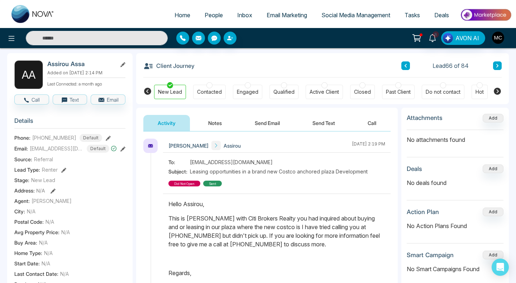
scroll to position [27, 0]
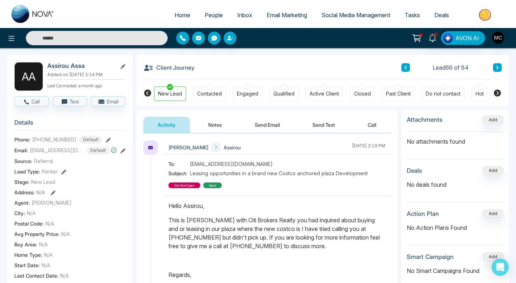
click at [497, 71] on button at bounding box center [497, 67] width 9 height 9
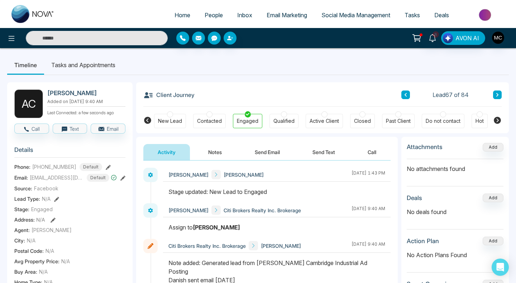
click at [499, 94] on icon at bounding box center [498, 94] width 4 height 4
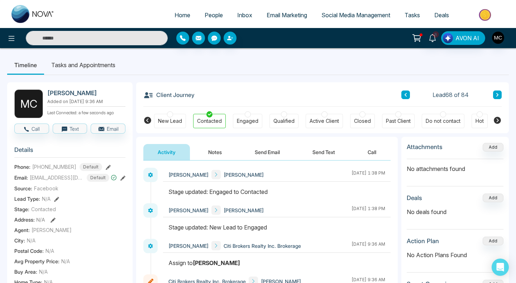
click at [498, 97] on button at bounding box center [497, 94] width 9 height 9
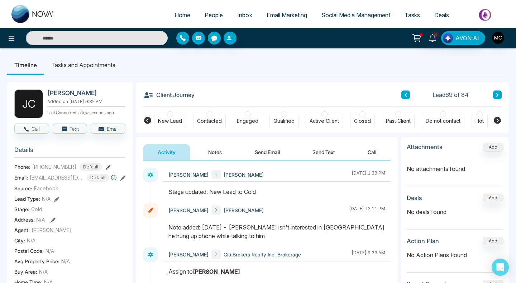
click at [497, 97] on icon at bounding box center [498, 94] width 4 height 4
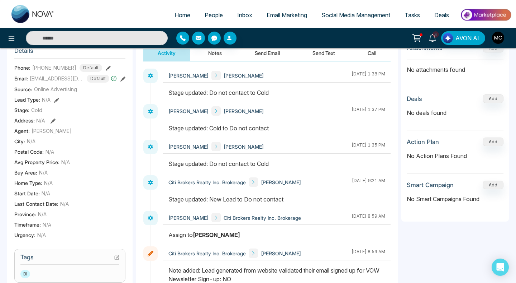
scroll to position [44, 0]
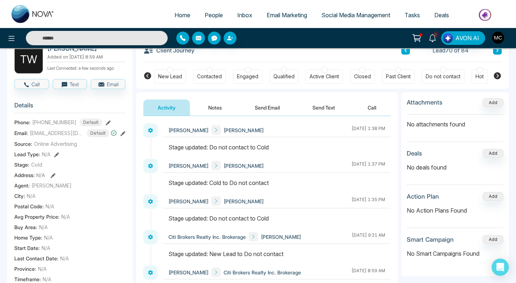
click at [497, 54] on button at bounding box center [497, 50] width 9 height 9
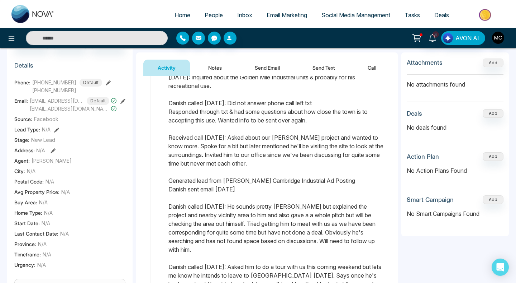
scroll to position [527, 0]
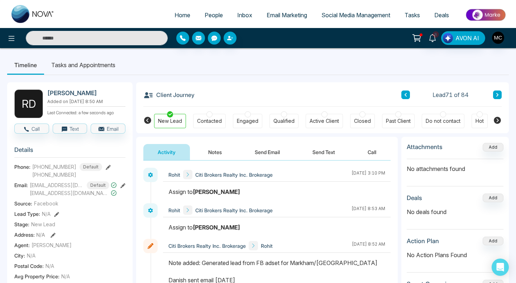
click at [498, 97] on button at bounding box center [497, 94] width 9 height 9
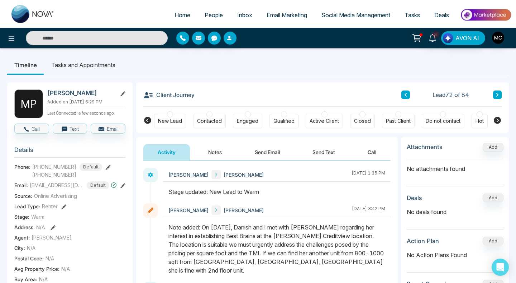
click at [499, 92] on button at bounding box center [497, 94] width 9 height 9
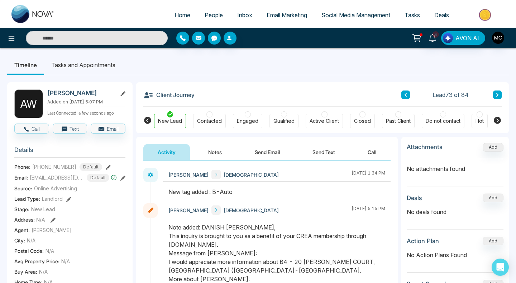
click at [62, 92] on h2 "Avtar Waraich" at bounding box center [80, 92] width 67 height 7
click at [497, 97] on button at bounding box center [497, 94] width 9 height 9
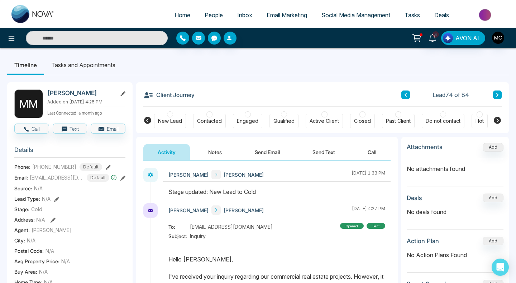
click at [497, 95] on icon at bounding box center [498, 94] width 4 height 4
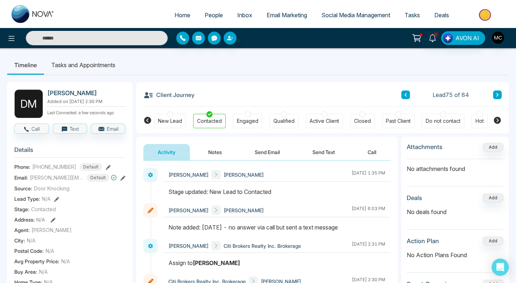
click at [498, 91] on button at bounding box center [497, 94] width 9 height 9
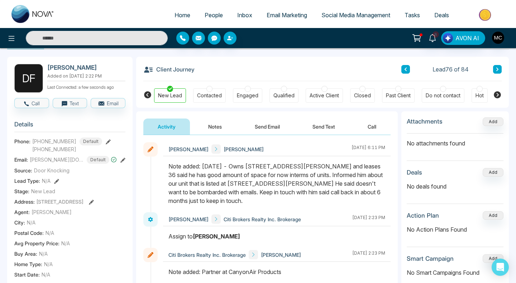
scroll to position [2, 0]
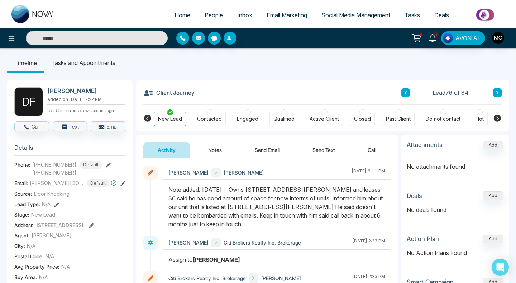
click at [499, 93] on button at bounding box center [497, 92] width 9 height 9
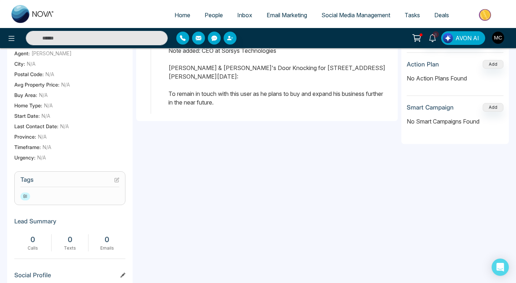
scroll to position [40, 0]
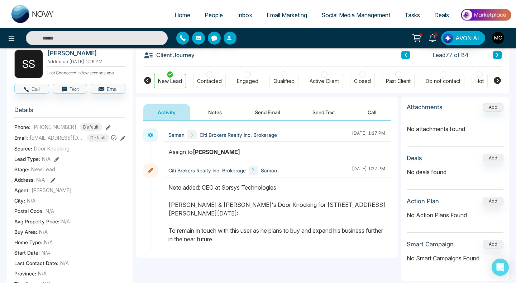
click at [498, 57] on button at bounding box center [497, 55] width 9 height 9
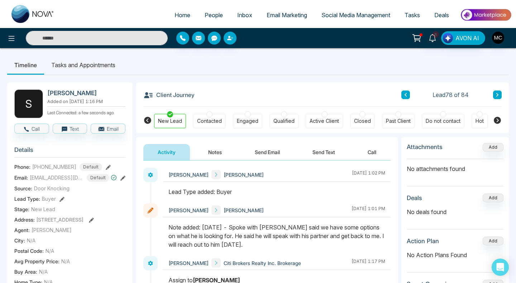
click at [496, 99] on div "Client Journey Lead 78 of 84" at bounding box center [322, 94] width 359 height 24
click at [497, 95] on icon at bounding box center [498, 94] width 4 height 4
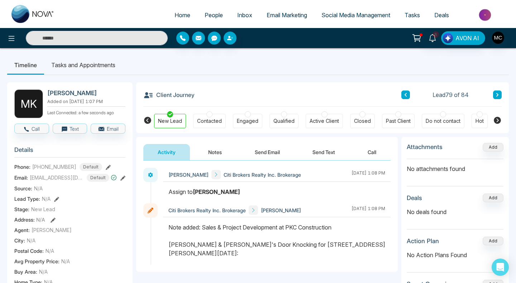
click at [498, 96] on icon at bounding box center [498, 94] width 4 height 4
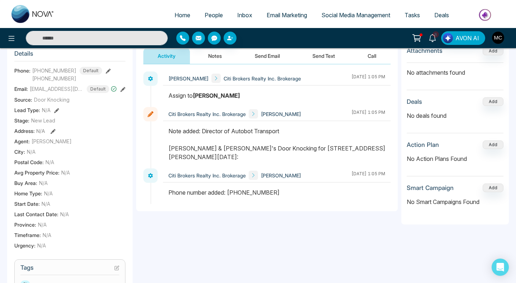
scroll to position [93, 0]
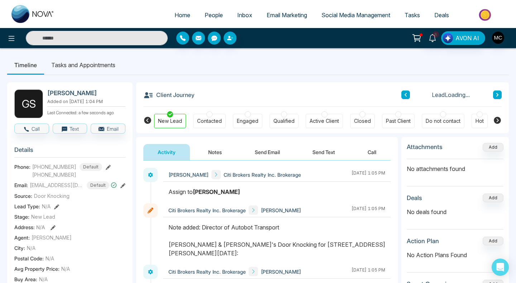
click at [499, 94] on button at bounding box center [497, 94] width 9 height 9
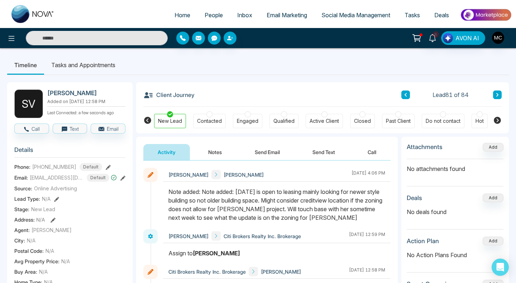
click at [496, 94] on icon at bounding box center [498, 94] width 4 height 4
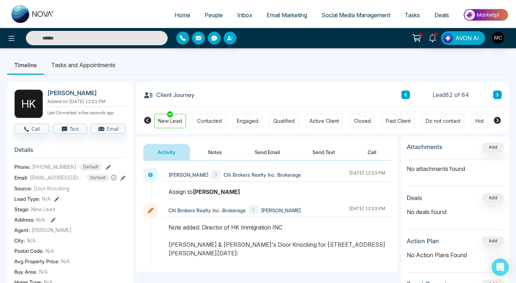
click at [498, 93] on icon at bounding box center [498, 94] width 4 height 4
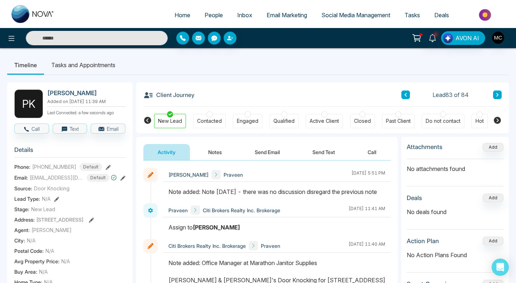
click at [497, 92] on button at bounding box center [497, 94] width 9 height 9
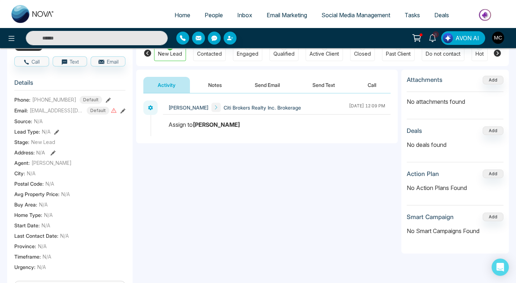
scroll to position [22, 0]
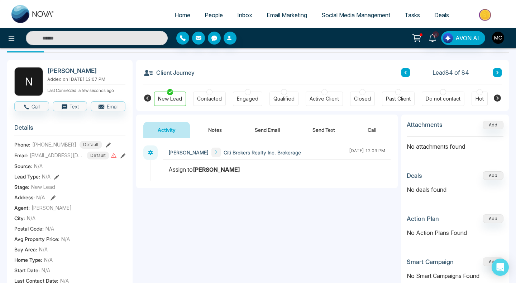
click at [182, 16] on span "Home" at bounding box center [183, 14] width 16 height 7
select select "*"
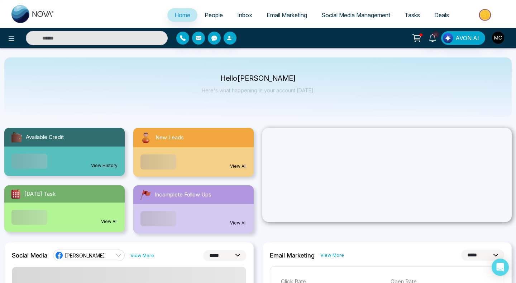
click at [201, 133] on div "New Leads" at bounding box center [193, 137] width 120 height 19
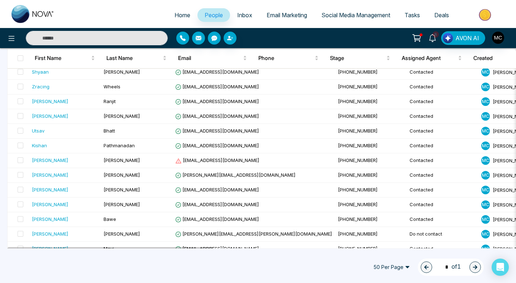
scroll to position [383, 0]
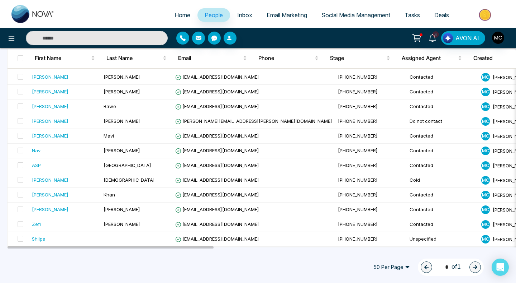
click at [401, 268] on span "50 Per Page" at bounding box center [392, 266] width 47 height 11
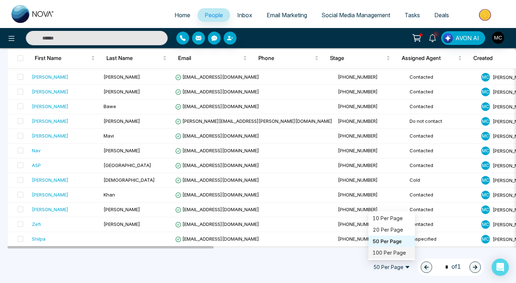
click at [391, 252] on div "100 Per Page" at bounding box center [392, 252] width 38 height 8
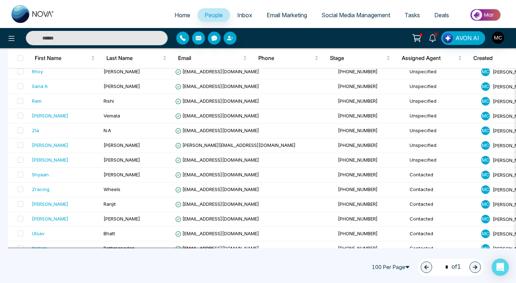
scroll to position [202, 0]
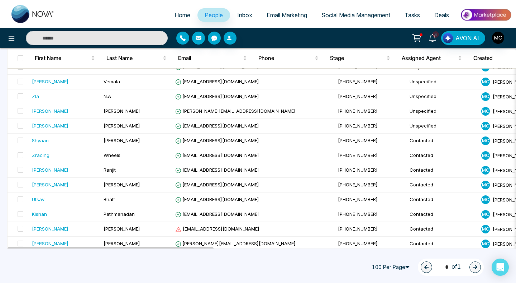
click at [176, 15] on span "Home" at bounding box center [183, 14] width 16 height 7
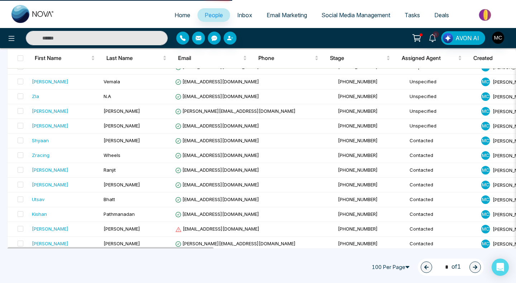
click at [176, 15] on span "Home" at bounding box center [183, 14] width 16 height 7
select select "*"
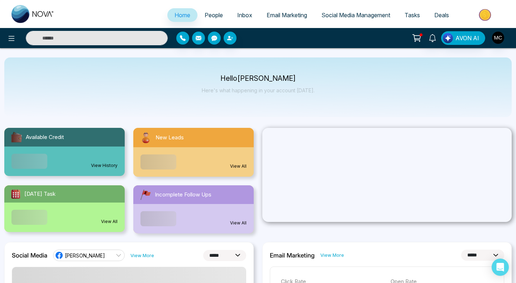
click at [211, 14] on span "People" at bounding box center [214, 14] width 18 height 7
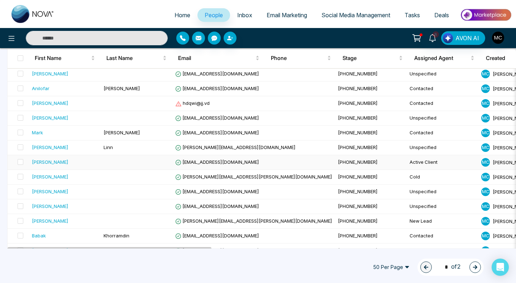
scroll to position [633, 0]
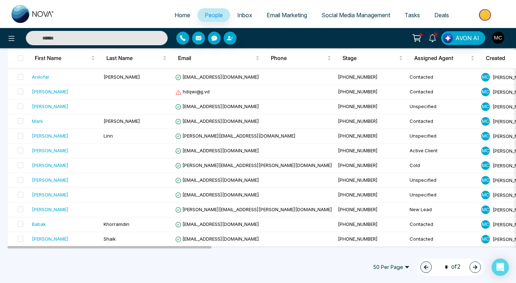
click at [477, 266] on icon "button" at bounding box center [475, 267] width 4 height 4
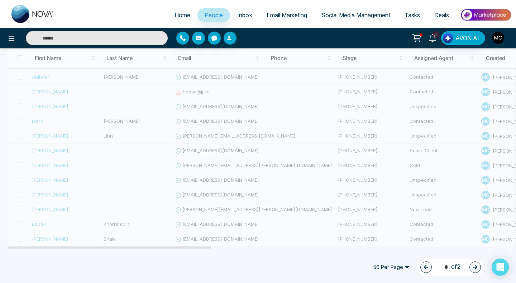
type input "*"
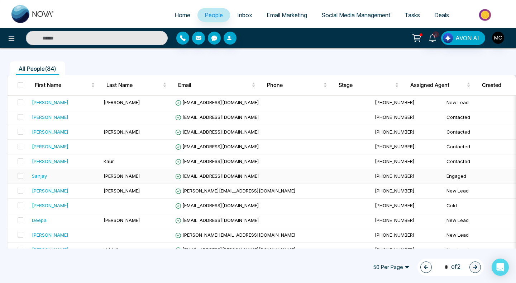
scroll to position [76, 0]
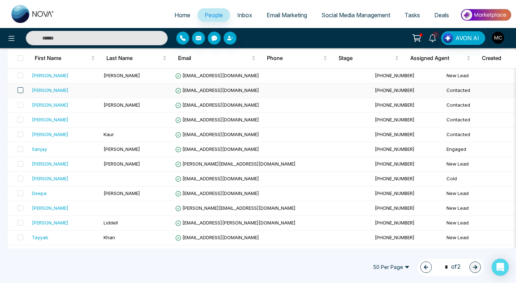
click at [19, 89] on span at bounding box center [21, 90] width 6 height 6
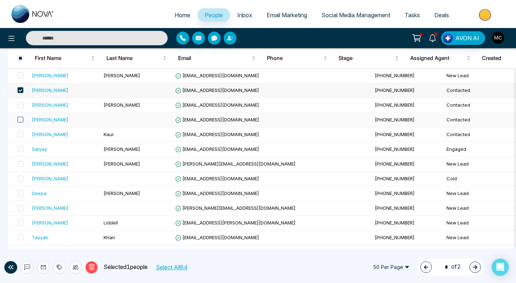
click at [23, 119] on span at bounding box center [21, 120] width 6 height 6
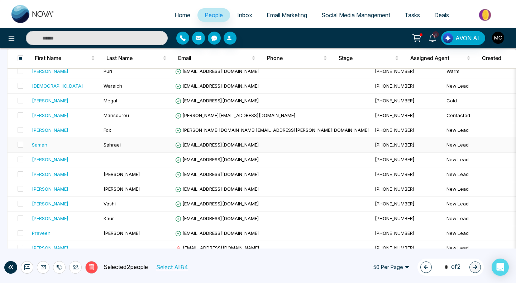
scroll to position [397, 0]
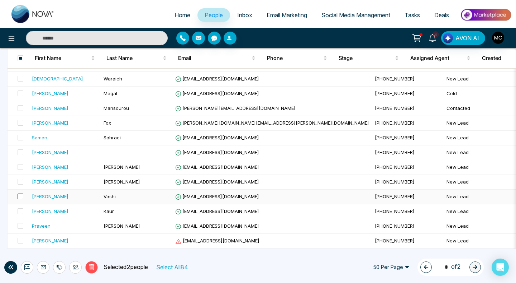
click at [22, 195] on span at bounding box center [21, 196] width 6 height 6
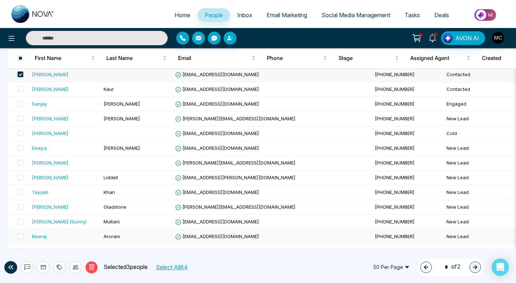
scroll to position [118, 0]
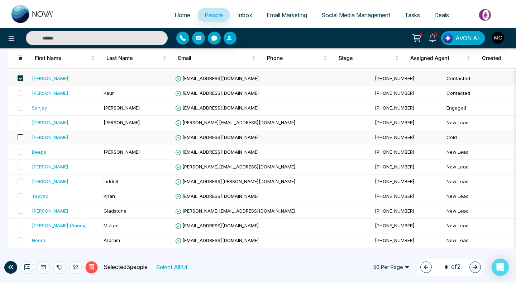
click at [19, 138] on span at bounding box center [21, 137] width 6 height 6
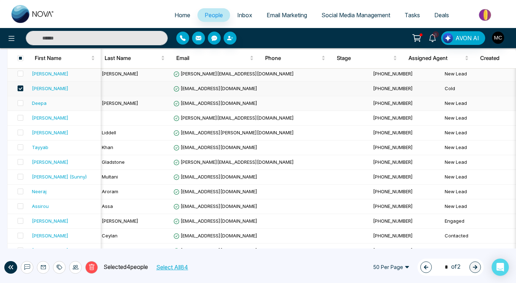
scroll to position [174, 0]
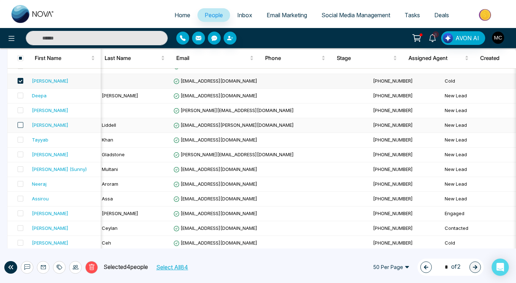
click at [21, 124] on span at bounding box center [21, 125] width 6 height 6
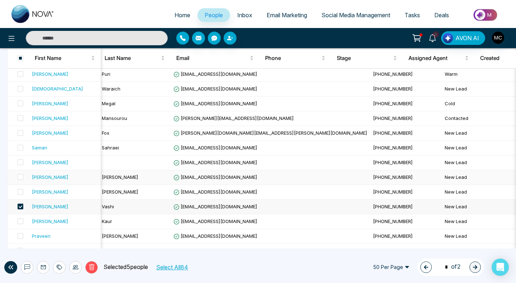
scroll to position [397, 0]
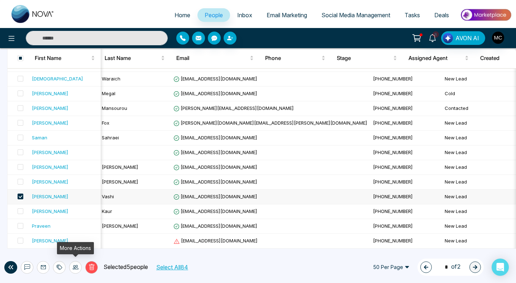
click at [73, 268] on icon at bounding box center [76, 267] width 6 height 6
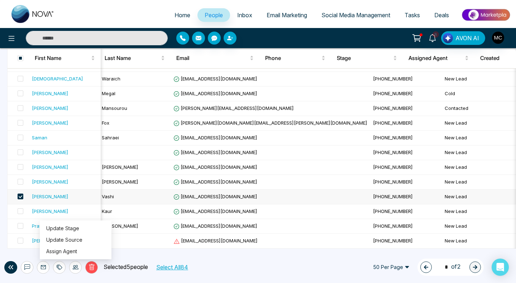
click at [228, 262] on div "Delete Selected 5 people Select All 84" at bounding box center [124, 267] width 215 height 13
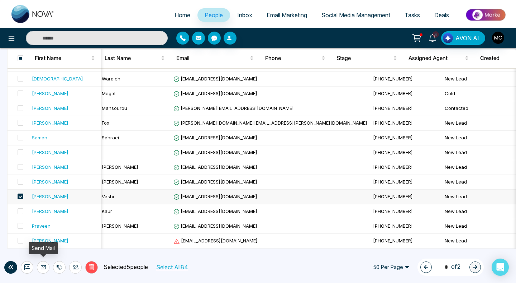
click at [42, 266] on icon at bounding box center [44, 267] width 6 height 6
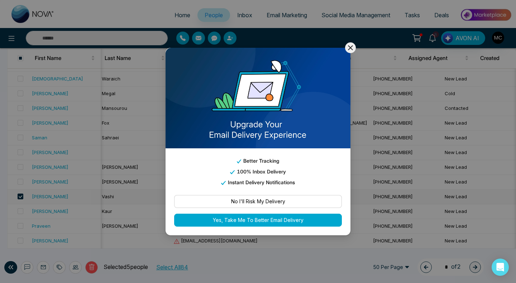
click at [349, 48] on icon at bounding box center [350, 47] width 9 height 9
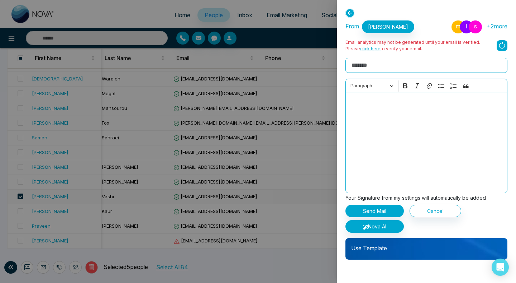
click at [326, 159] on div at bounding box center [258, 141] width 516 height 283
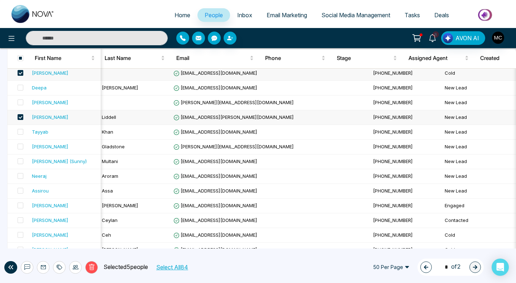
scroll to position [0, 0]
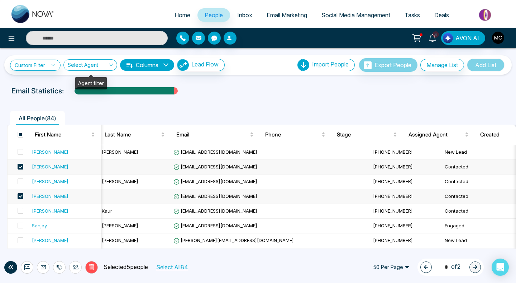
click at [113, 65] on div "Select Agent" at bounding box center [90, 64] width 54 height 11
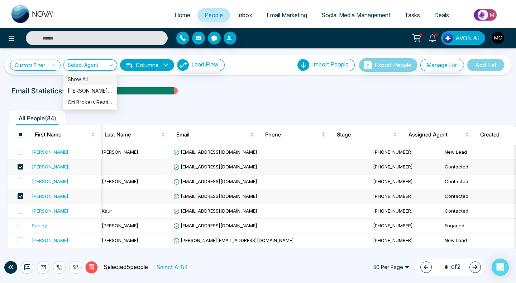
click at [113, 65] on div "Select Agent" at bounding box center [90, 64] width 54 height 11
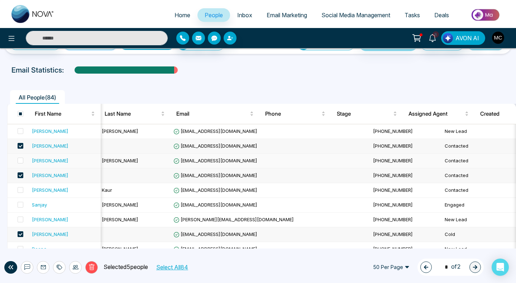
scroll to position [24, 0]
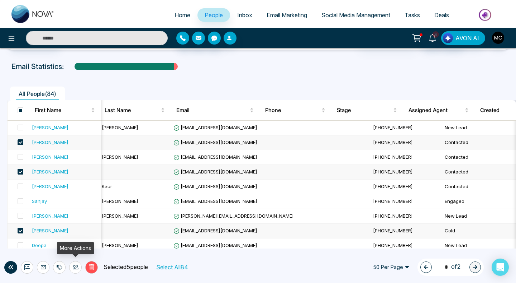
click at [74, 267] on icon at bounding box center [76, 267] width 6 height 4
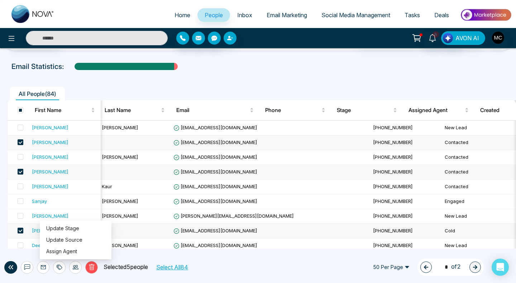
click at [74, 267] on icon at bounding box center [76, 267] width 6 height 4
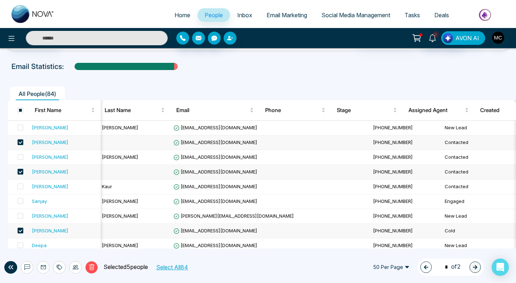
click at [207, 141] on span "[EMAIL_ADDRESS][DOMAIN_NAME]" at bounding box center [216, 142] width 84 height 6
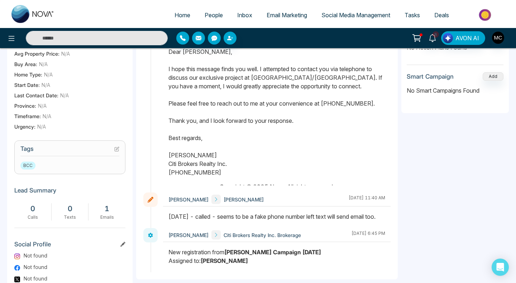
scroll to position [275, 0]
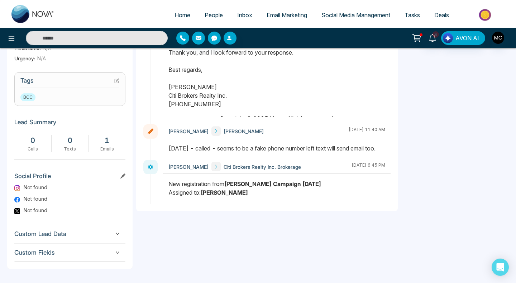
click at [112, 236] on span "Custom Lead Data" at bounding box center [69, 234] width 111 height 10
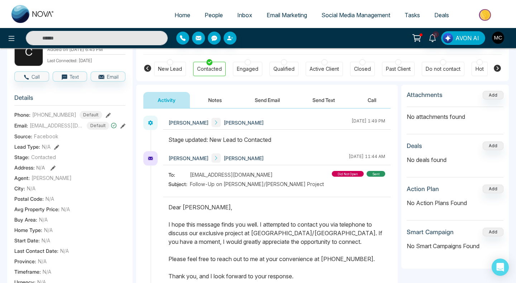
scroll to position [0, 0]
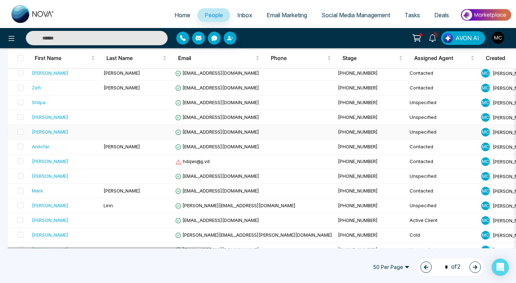
scroll to position [633, 0]
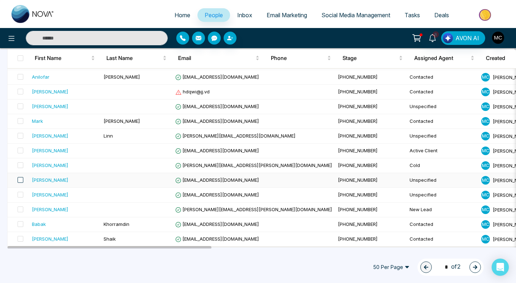
click at [19, 181] on span at bounding box center [21, 180] width 6 height 6
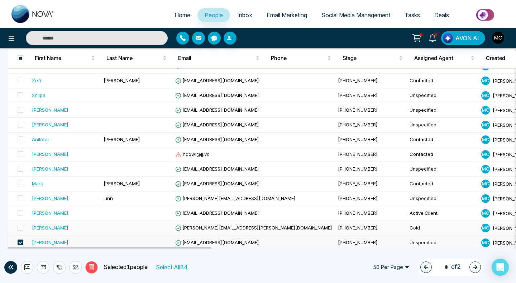
scroll to position [566, 0]
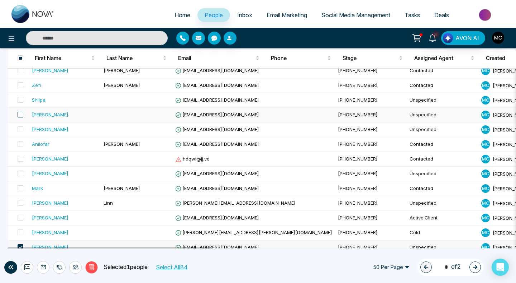
click at [22, 113] on span at bounding box center [21, 114] width 6 height 6
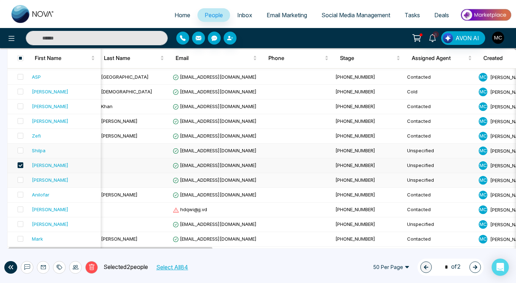
scroll to position [633, 0]
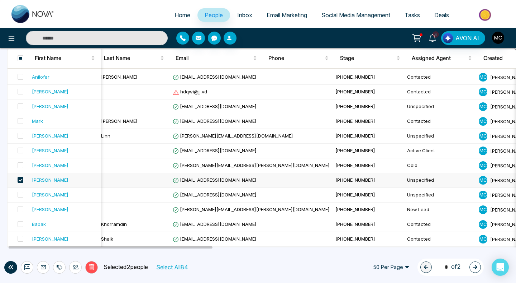
click at [473, 264] on icon "button" at bounding box center [475, 266] width 5 height 5
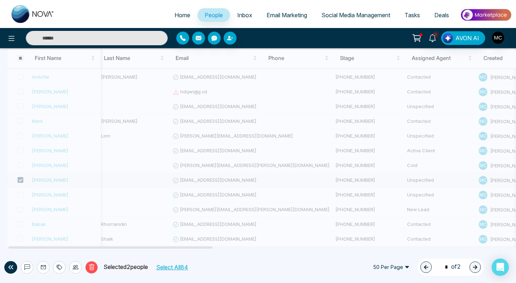
scroll to position [397, 0]
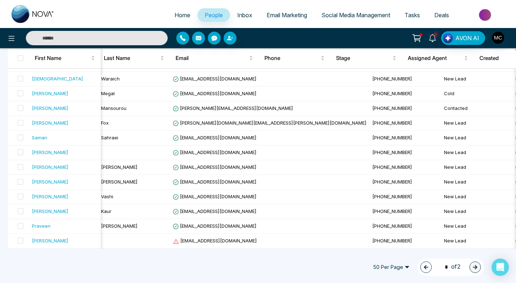
click at [424, 266] on icon "button" at bounding box center [426, 267] width 4 height 4
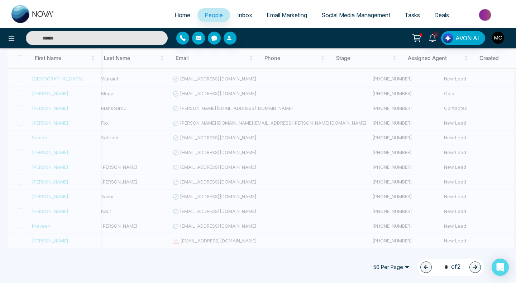
type input "*"
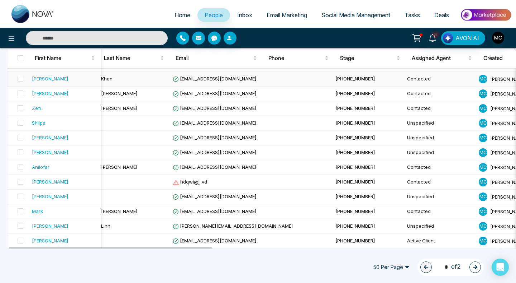
scroll to position [633, 0]
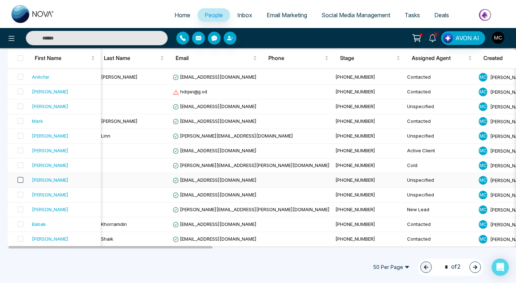
click at [20, 178] on span at bounding box center [21, 180] width 6 height 6
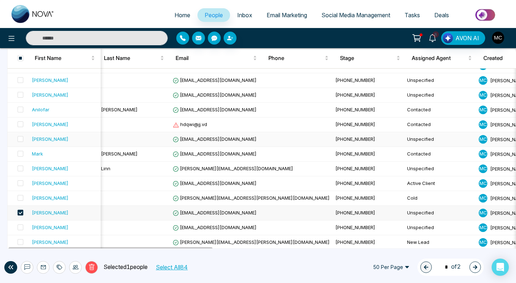
scroll to position [590, 0]
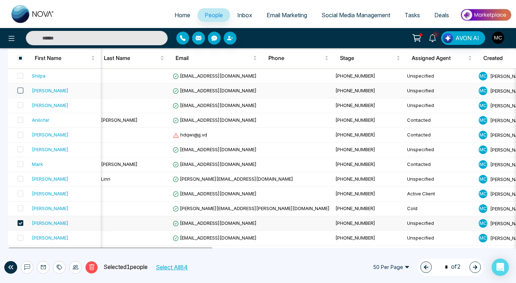
click at [20, 89] on span at bounding box center [21, 90] width 6 height 6
click at [495, 35] on img "button" at bounding box center [498, 38] width 12 height 12
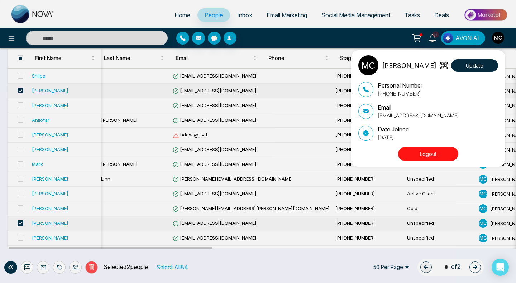
click at [496, 35] on div "[PERSON_NAME] Update Personal Number [PHONE_NUMBER] Email [EMAIL_ADDRESS][DOMAI…" at bounding box center [258, 141] width 516 height 283
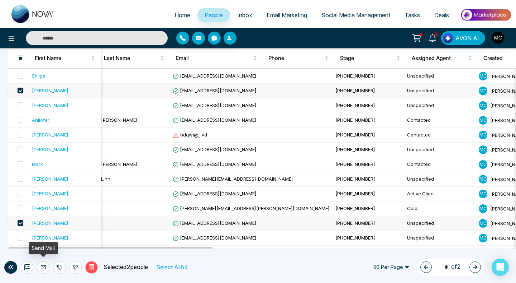
click at [42, 267] on icon at bounding box center [44, 267] width 6 height 6
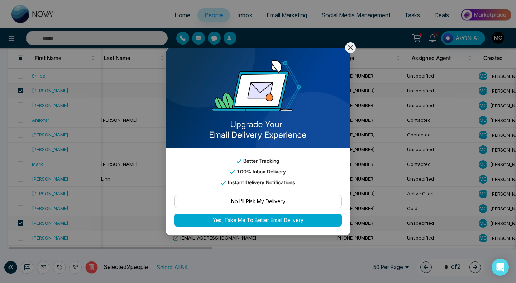
click at [350, 50] on icon at bounding box center [350, 47] width 9 height 9
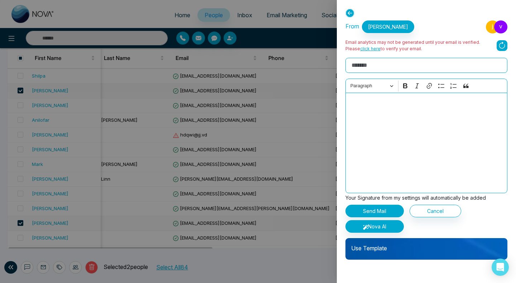
click at [320, 152] on div at bounding box center [258, 141] width 516 height 283
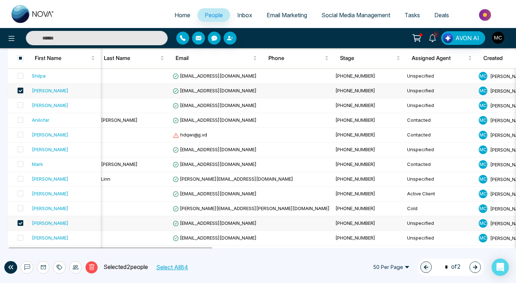
click at [233, 89] on span "[EMAIL_ADDRESS][DOMAIN_NAME]" at bounding box center [215, 90] width 84 height 6
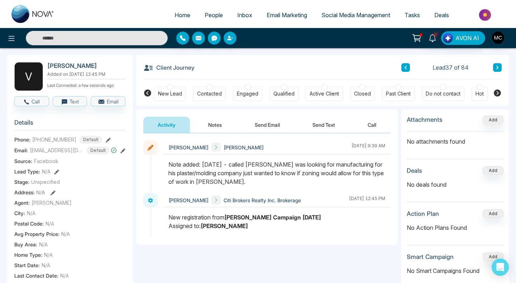
scroll to position [23, 0]
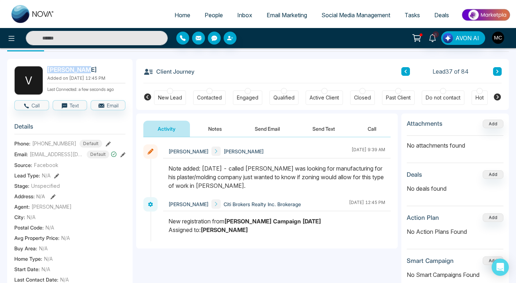
drag, startPoint x: 80, startPoint y: 66, endPoint x: 46, endPoint y: 66, distance: 34.8
click at [46, 66] on div "V [PERSON_NAME] Added on [DATE] 12:45 PM Last Connected: a few seconds ago" at bounding box center [69, 80] width 111 height 29
copy h2 "[PERSON_NAME]"
drag, startPoint x: 220, startPoint y: 185, endPoint x: 167, endPoint y: 165, distance: 56.3
click at [167, 165] on div at bounding box center [277, 180] width 228 height 33
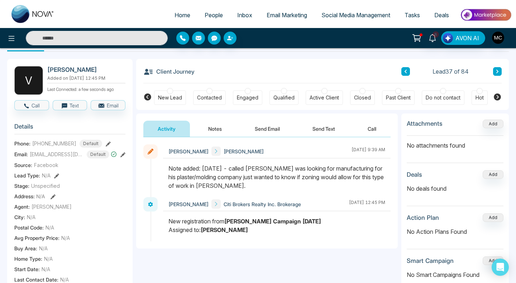
click at [212, 15] on span "People" at bounding box center [214, 14] width 18 height 7
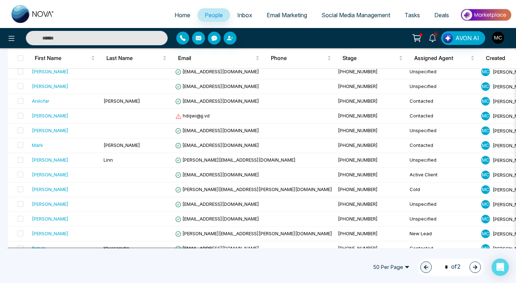
scroll to position [633, 0]
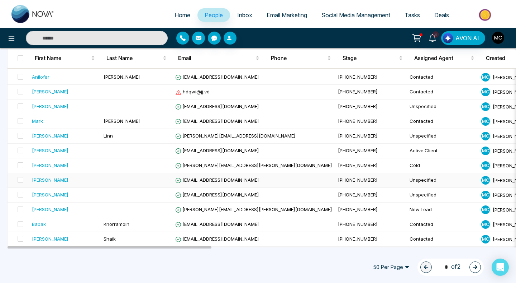
click at [67, 176] on div "[PERSON_NAME]" at bounding box center [65, 179] width 66 height 7
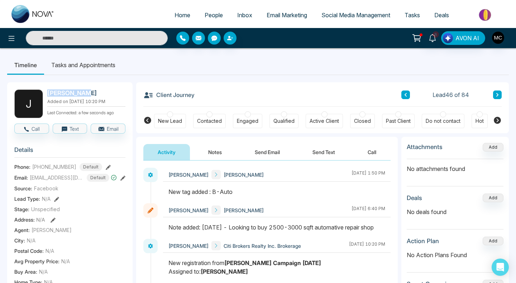
drag, startPoint x: 46, startPoint y: 94, endPoint x: 84, endPoint y: 94, distance: 38.0
click at [84, 93] on div "[PERSON_NAME] Added on [DATE] 10:20 PM Last Connected: a few seconds ago" at bounding box center [69, 103] width 111 height 29
copy h2 "[PERSON_NAME]"
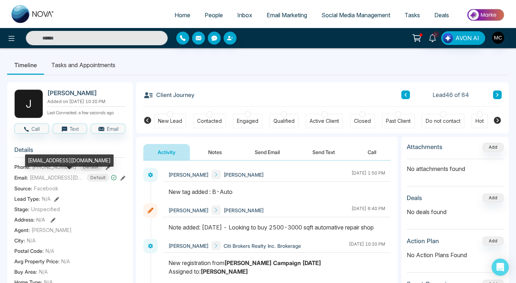
click at [79, 176] on span "[EMAIL_ADDRESS][DOMAIN_NAME]" at bounding box center [57, 178] width 54 height 8
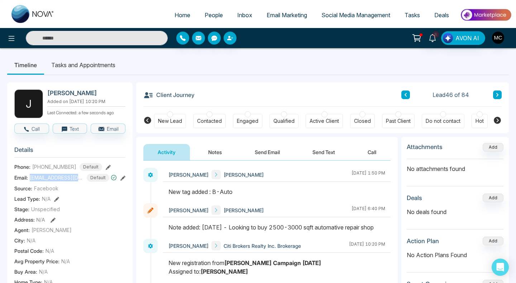
click at [124, 177] on icon at bounding box center [122, 177] width 5 height 5
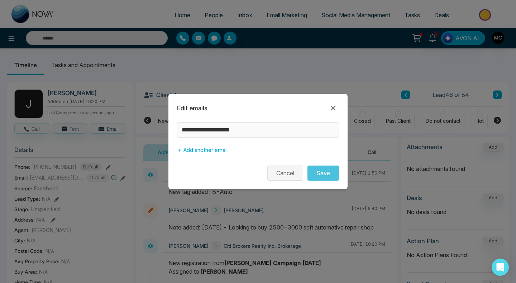
click at [285, 176] on button "Cancel" at bounding box center [285, 172] width 36 height 15
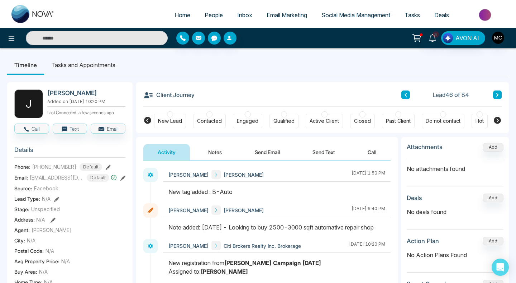
click at [54, 168] on span "[PHONE_NUMBER]" at bounding box center [54, 167] width 44 height 8
copy span "19058740873"
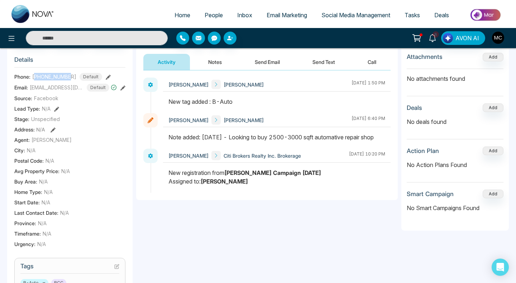
scroll to position [106, 0]
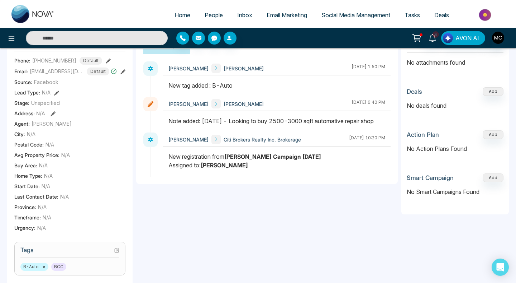
click at [238, 120] on div "Note added: [DATE] - Looking to buy 2500-3000 sqft automative repair shop" at bounding box center [277, 121] width 217 height 9
drag, startPoint x: 169, startPoint y: 122, endPoint x: 268, endPoint y: 137, distance: 99.8
click at [268, 132] on div at bounding box center [277, 125] width 228 height 16
click at [210, 9] on link "People" at bounding box center [214, 15] width 33 height 14
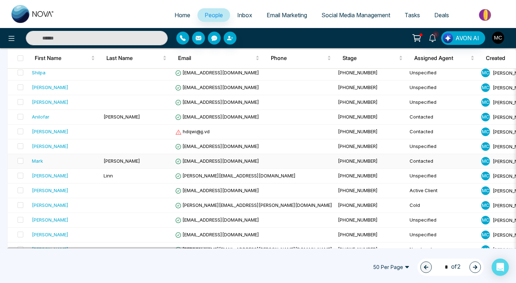
scroll to position [583, 0]
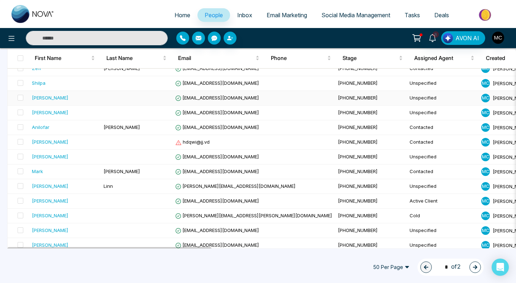
click at [49, 98] on div "[PERSON_NAME]" at bounding box center [50, 97] width 37 height 7
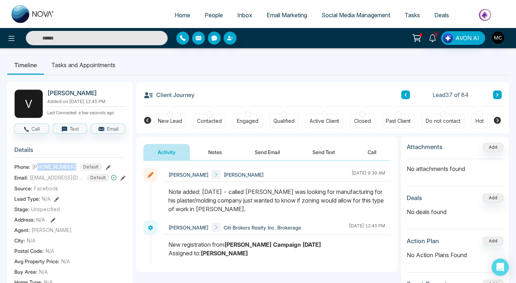
drag, startPoint x: 72, startPoint y: 167, endPoint x: 38, endPoint y: 165, distance: 34.5
click at [38, 165] on div "[PHONE_NUMBER] Default" at bounding box center [67, 167] width 70 height 8
copy span "6472960700"
click at [41, 179] on span "[EMAIL_ADDRESS][DOMAIN_NAME]" at bounding box center [57, 178] width 54 height 8
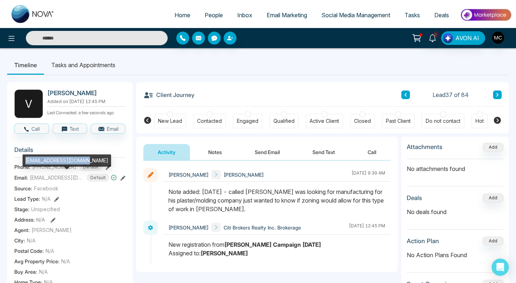
drag, startPoint x: 26, startPoint y: 160, endPoint x: 88, endPoint y: 161, distance: 62.0
click at [88, 161] on div "[EMAIL_ADDRESS][DOMAIN_NAME]" at bounding box center [67, 160] width 89 height 12
copy div "[EMAIL_ADDRESS][DOMAIN_NAME]"
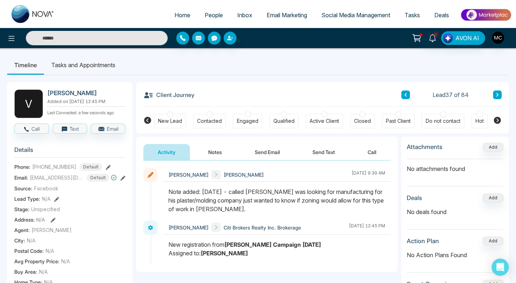
click at [205, 14] on span "People" at bounding box center [214, 14] width 18 height 7
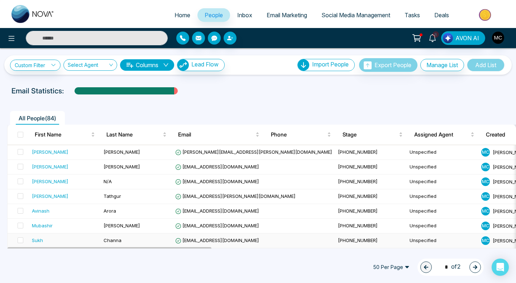
scroll to position [633, 0]
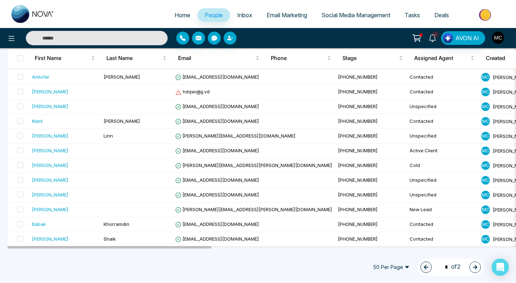
click at [476, 264] on icon "button" at bounding box center [475, 266] width 5 height 5
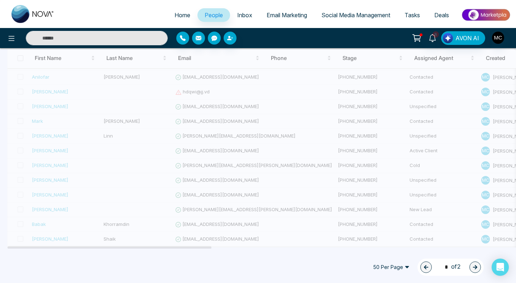
type input "*"
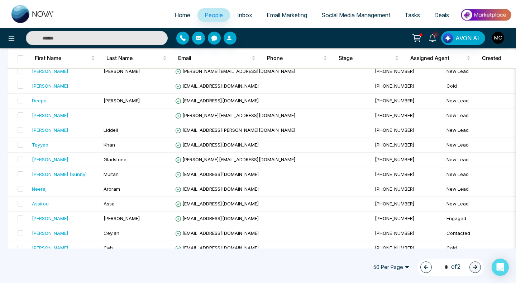
scroll to position [0, 0]
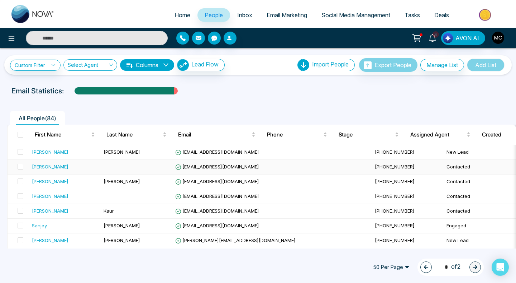
click at [81, 165] on div "[PERSON_NAME]" at bounding box center [65, 166] width 66 height 7
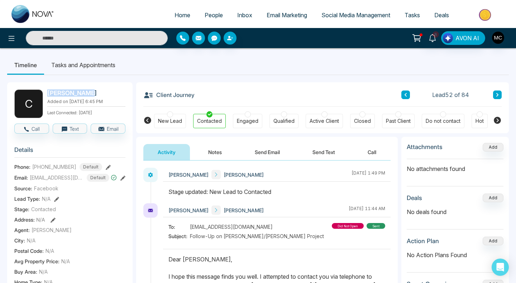
drag, startPoint x: 87, startPoint y: 94, endPoint x: 46, endPoint y: 92, distance: 41.3
click at [46, 92] on div "C [PERSON_NAME] Added on [DATE] 6:45 PM Last Connected: [DATE]" at bounding box center [69, 103] width 111 height 29
copy h2 "[PERSON_NAME]"
drag, startPoint x: 72, startPoint y: 167, endPoint x: 38, endPoint y: 164, distance: 33.8
click at [38, 164] on div "[PHONE_NUMBER] Default" at bounding box center [67, 167] width 70 height 8
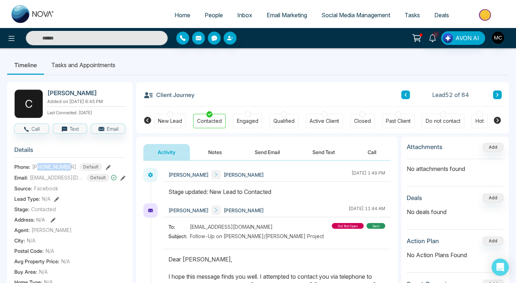
copy span "4166068935"
click at [70, 177] on span "[EMAIL_ADDRESS][DOMAIN_NAME]" at bounding box center [57, 178] width 54 height 8
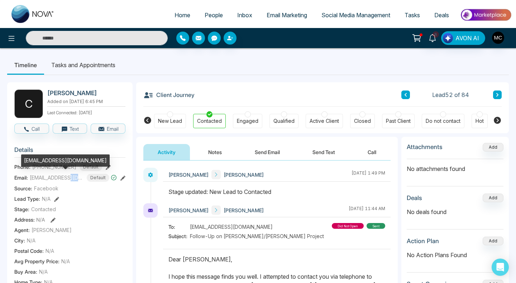
click at [70, 177] on span "[EMAIL_ADDRESS][DOMAIN_NAME]" at bounding box center [57, 178] width 54 height 8
click at [53, 162] on div "[EMAIL_ADDRESS][DOMAIN_NAME]" at bounding box center [65, 160] width 89 height 12
click at [53, 157] on div "[EMAIL_ADDRESS][DOMAIN_NAME]" at bounding box center [65, 160] width 89 height 12
click at [52, 158] on div "[EMAIL_ADDRESS][DOMAIN_NAME]" at bounding box center [65, 160] width 89 height 12
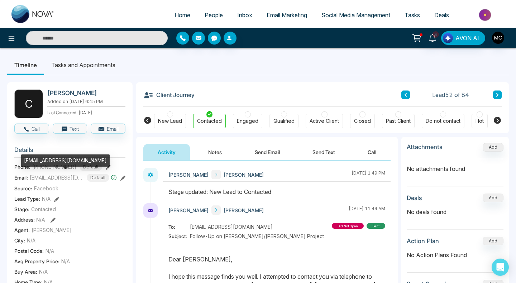
click at [52, 158] on div "[EMAIL_ADDRESS][DOMAIN_NAME]" at bounding box center [65, 160] width 89 height 12
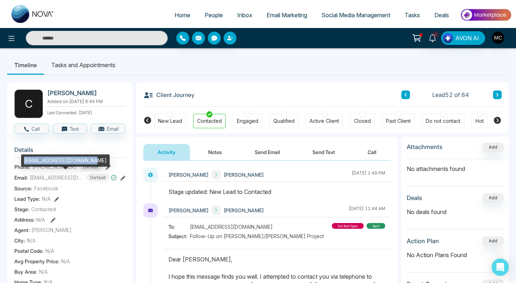
copy div "[EMAIL_ADDRESS][DOMAIN_NAME]"
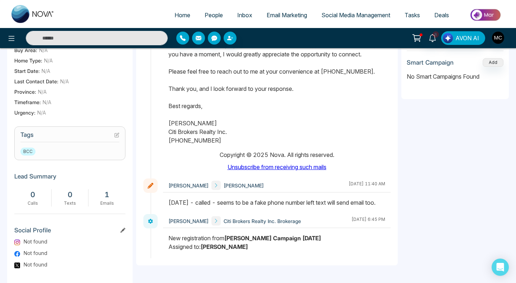
scroll to position [239, 0]
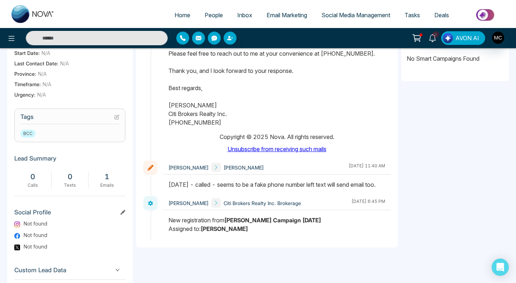
drag, startPoint x: 193, startPoint y: 193, endPoint x: 166, endPoint y: 186, distance: 27.7
click at [166, 186] on div at bounding box center [277, 188] width 228 height 16
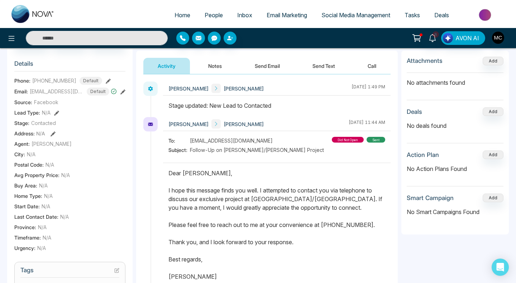
scroll to position [0, 0]
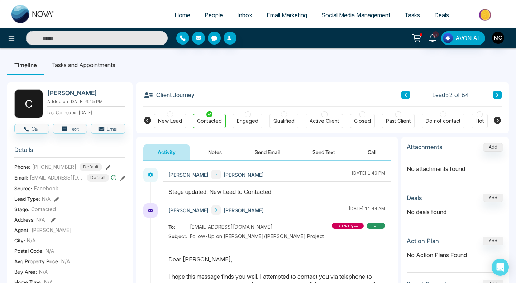
click at [208, 11] on link "People" at bounding box center [214, 15] width 33 height 14
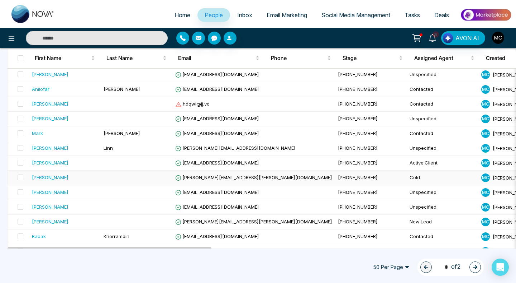
scroll to position [633, 0]
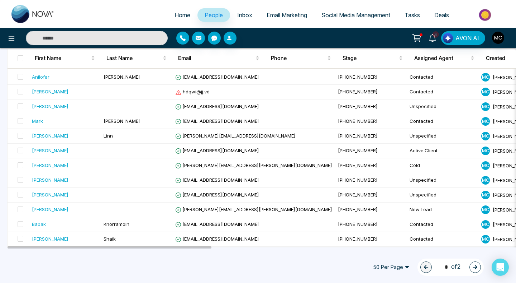
click at [476, 267] on icon "button" at bounding box center [475, 267] width 4 height 4
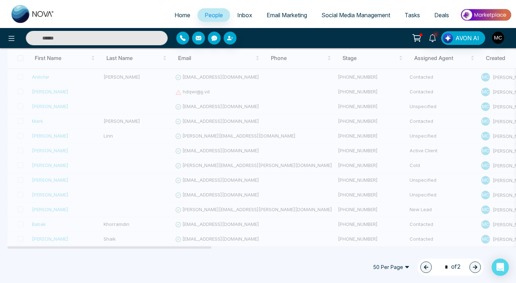
type input "*"
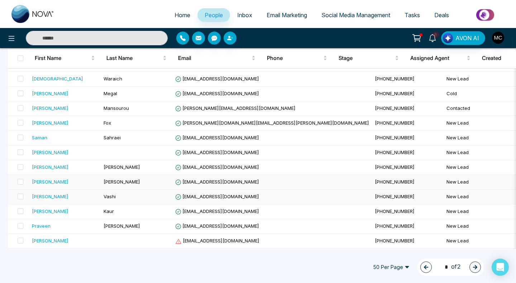
scroll to position [394, 0]
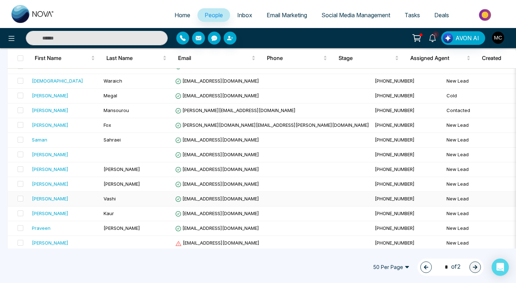
click at [69, 199] on div "[PERSON_NAME]" at bounding box center [65, 198] width 66 height 7
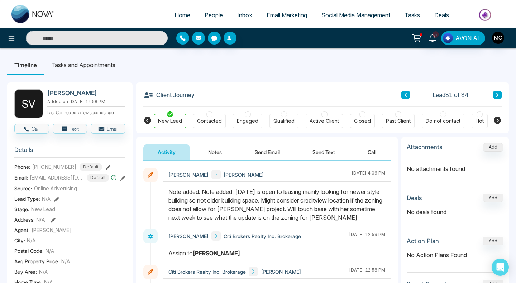
click at [67, 93] on h2 "[PERSON_NAME]" at bounding box center [84, 92] width 75 height 7
copy h2 "[PERSON_NAME]"
click at [62, 165] on span "[PHONE_NUMBER]" at bounding box center [54, 167] width 44 height 8
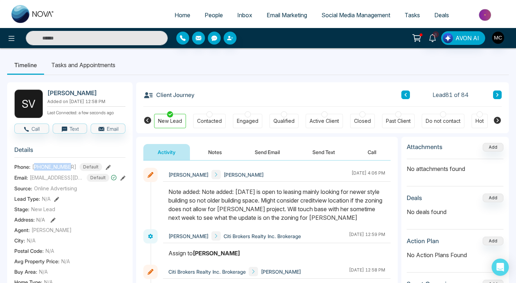
click at [62, 165] on span "[PHONE_NUMBER]" at bounding box center [54, 167] width 44 height 8
copy span "16474484605"
click at [70, 177] on span "[EMAIL_ADDRESS][DOMAIN_NAME]" at bounding box center [57, 178] width 54 height 8
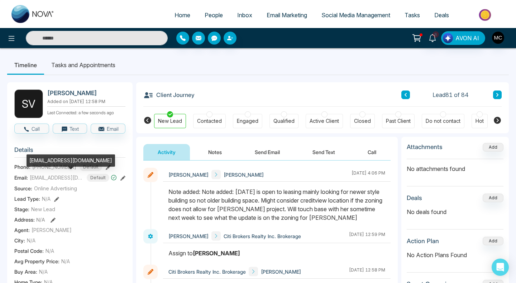
click at [70, 177] on span "[EMAIL_ADDRESS][DOMAIN_NAME]" at bounding box center [57, 178] width 54 height 8
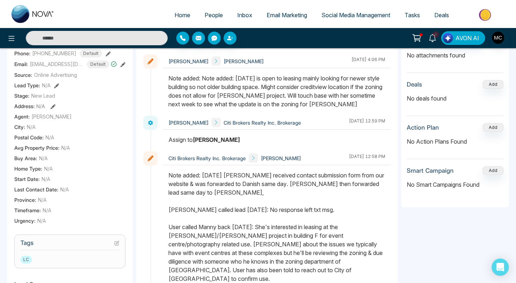
scroll to position [113, 0]
drag, startPoint x: 306, startPoint y: 214, endPoint x: 230, endPoint y: 175, distance: 85.8
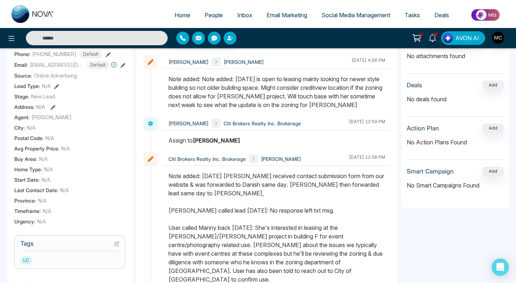
click at [230, 175] on div "Note added: [DATE] [PERSON_NAME] received contact submission form from our webs…" at bounding box center [277, 227] width 217 height 112
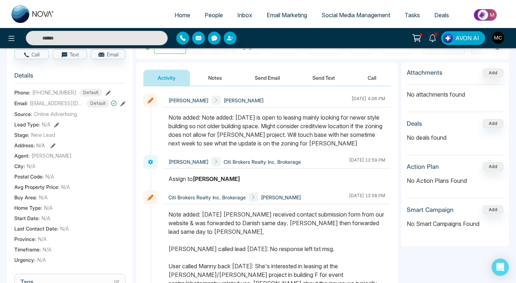
scroll to position [54, 0]
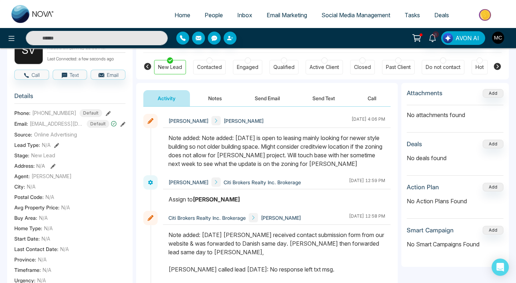
drag, startPoint x: 355, startPoint y: 165, endPoint x: 160, endPoint y: 142, distance: 196.7
click at [160, 142] on div "[PERSON_NAME] [PERSON_NAME] [DATE] 4:06 PM" at bounding box center [266, 144] width 247 height 61
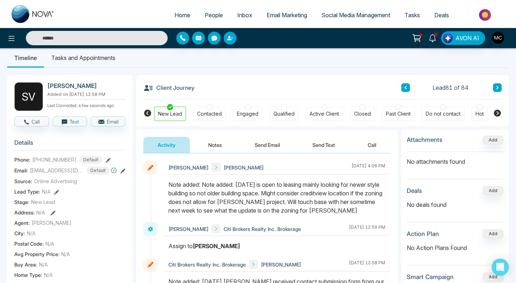
scroll to position [0, 0]
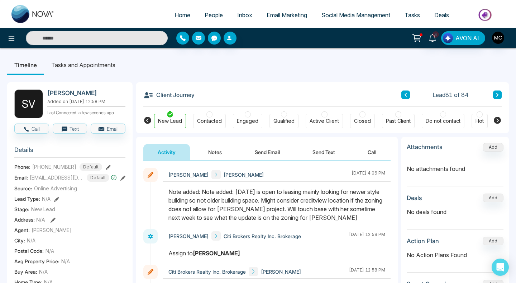
click at [217, 14] on span "People" at bounding box center [214, 14] width 18 height 7
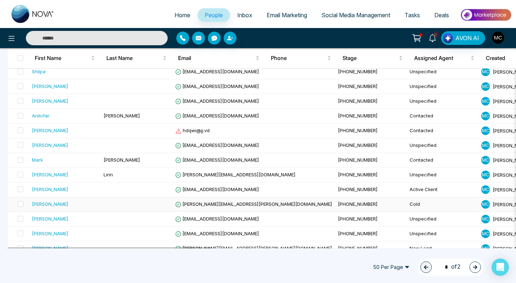
scroll to position [633, 0]
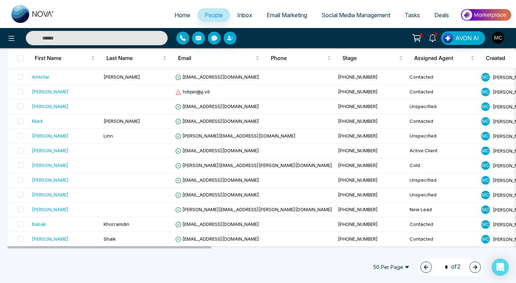
click at [471, 267] on button "button" at bounding box center [475, 266] width 11 height 11
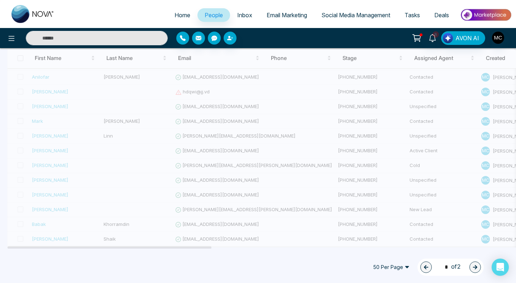
type input "*"
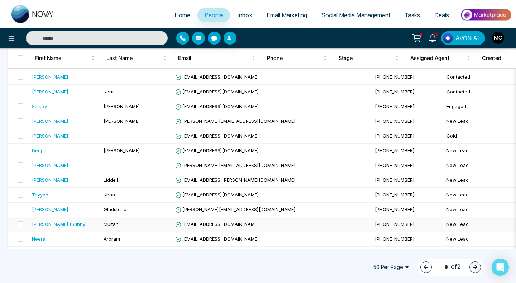
scroll to position [118, 0]
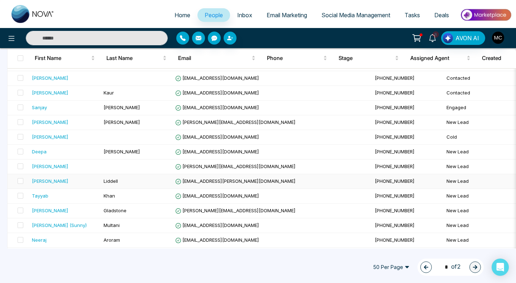
click at [154, 179] on td "Liddell" at bounding box center [137, 181] width 72 height 15
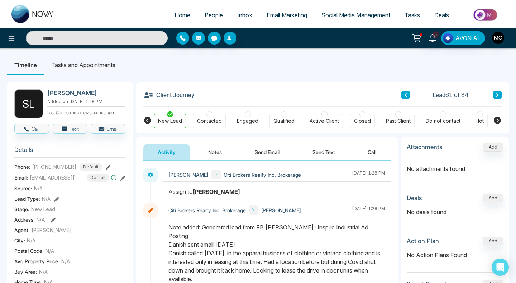
click at [77, 97] on div "[PERSON_NAME] Added on [DATE] 1:28 PM Last Connected: a few seconds ago" at bounding box center [86, 103] width 78 height 29
click at [77, 95] on h2 "[PERSON_NAME]" at bounding box center [84, 92] width 75 height 7
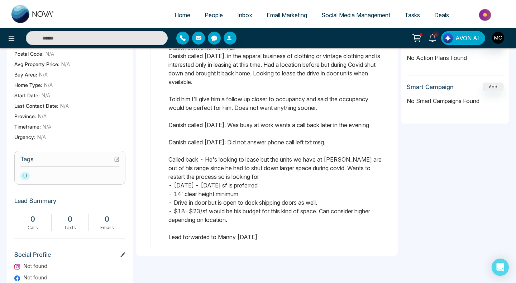
scroll to position [212, 0]
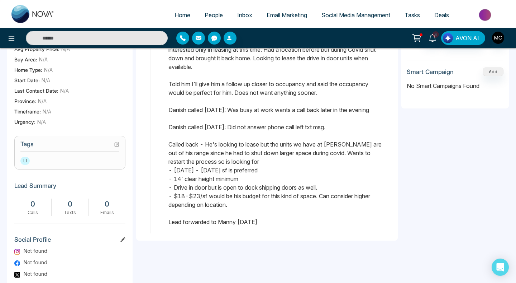
drag, startPoint x: 169, startPoint y: 156, endPoint x: 298, endPoint y: 221, distance: 144.1
click at [298, 221] on div "Note added: Generated lead from FB [PERSON_NAME]-Inspire Industrial Ad Posting …" at bounding box center [277, 118] width 217 height 215
drag, startPoint x: 294, startPoint y: 208, endPoint x: 165, endPoint y: 128, distance: 151.8
click at [165, 128] on div at bounding box center [277, 122] width 228 height 222
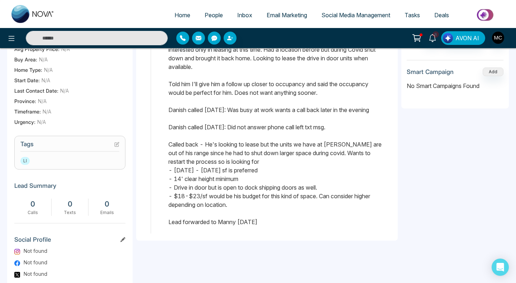
click at [205, 145] on div "Note added: Generated lead from FB [PERSON_NAME]-Inspire Industrial Ad Posting …" at bounding box center [277, 118] width 217 height 215
drag, startPoint x: 245, startPoint y: 202, endPoint x: 167, endPoint y: 145, distance: 97.0
click at [167, 145] on div at bounding box center [277, 122] width 228 height 222
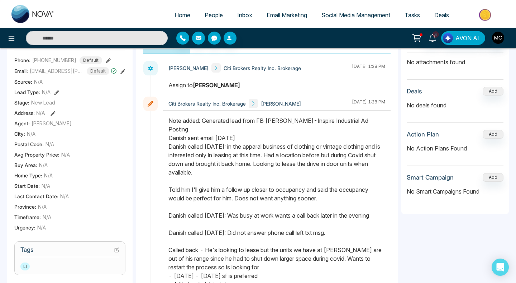
scroll to position [43, 0]
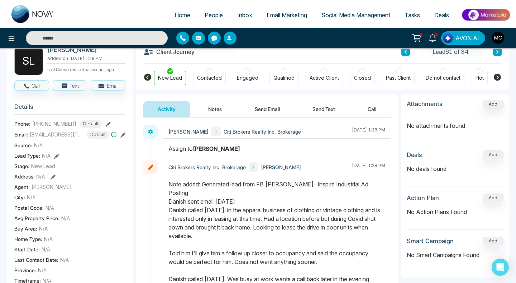
click at [67, 122] on span "[PHONE_NUMBER]" at bounding box center [54, 124] width 44 height 8
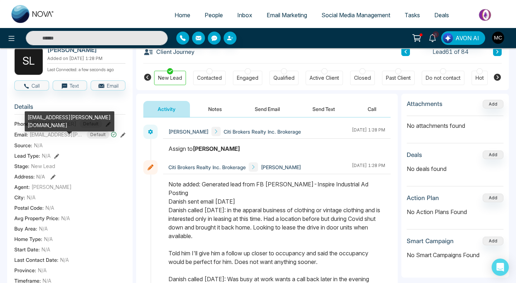
click at [74, 136] on span "[EMAIL_ADDRESS][PERSON_NAME][DOMAIN_NAME]" at bounding box center [57, 134] width 54 height 8
click at [56, 115] on div "[EMAIL_ADDRESS][PERSON_NAME][DOMAIN_NAME]" at bounding box center [70, 121] width 90 height 20
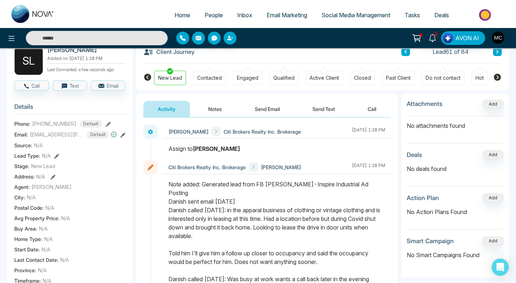
scroll to position [0, 0]
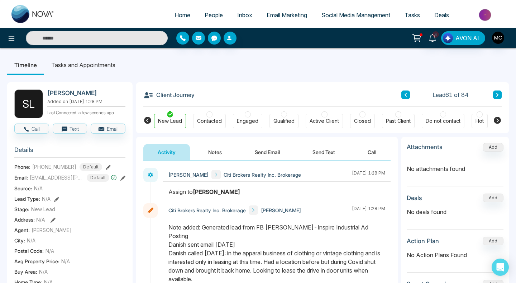
click at [205, 16] on span "People" at bounding box center [214, 14] width 18 height 7
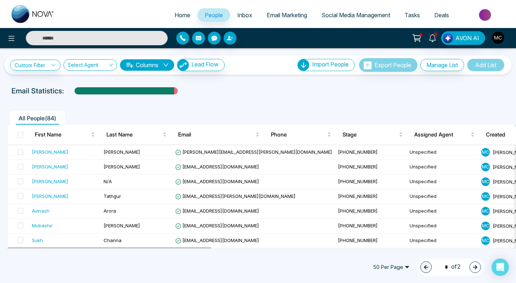
click at [474, 267] on icon "button" at bounding box center [475, 266] width 5 height 5
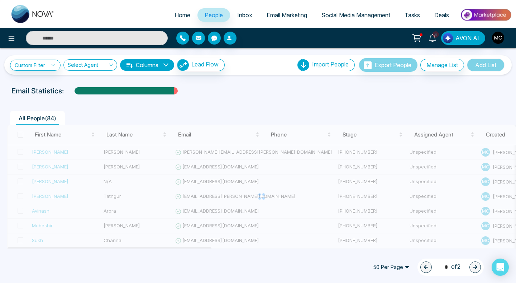
type input "*"
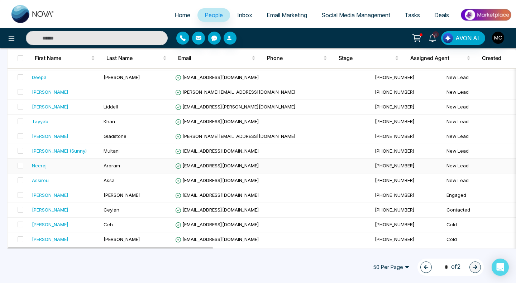
scroll to position [192, 0]
click at [111, 170] on td "Aroram" at bounding box center [137, 166] width 72 height 15
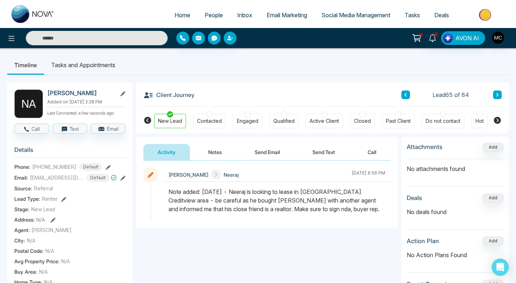
click at [499, 89] on div "Client Journey Lead 65 of 84" at bounding box center [322, 94] width 359 height 24
click at [498, 94] on icon at bounding box center [498, 95] width 2 height 4
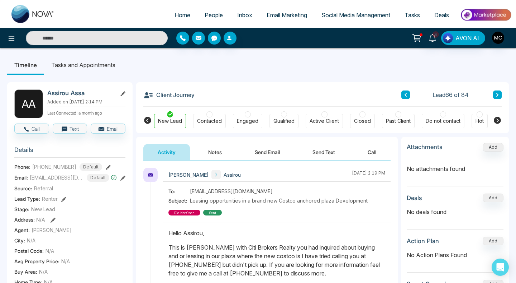
click at [498, 94] on icon at bounding box center [498, 95] width 2 height 4
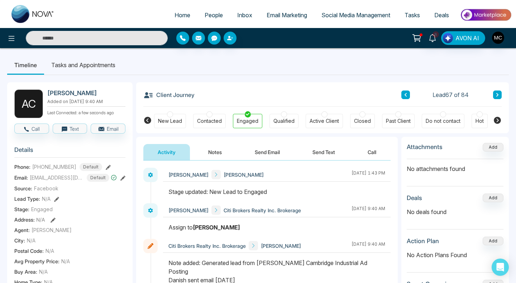
click at [211, 16] on span "People" at bounding box center [214, 14] width 18 height 7
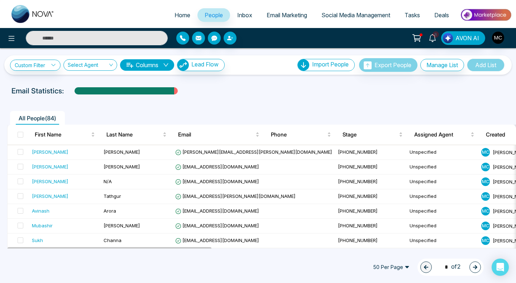
click at [123, 42] on input "text" at bounding box center [97, 38] width 142 height 14
type input "******"
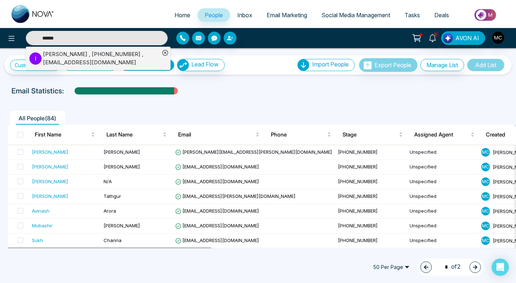
click at [99, 61] on div "[PERSON_NAME] , [PHONE_NUMBER] , [EMAIL_ADDRESS][DOMAIN_NAME]" at bounding box center [101, 58] width 117 height 16
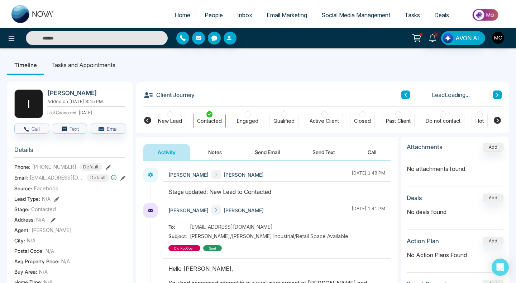
drag, startPoint x: 93, startPoint y: 95, endPoint x: 48, endPoint y: 92, distance: 44.5
click at [48, 92] on h2 "[PERSON_NAME]" at bounding box center [84, 92] width 75 height 7
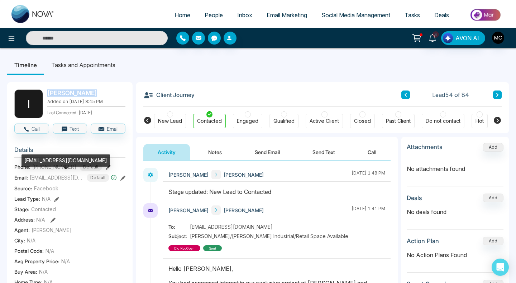
click at [70, 177] on span "[EMAIL_ADDRESS][DOMAIN_NAME]" at bounding box center [57, 178] width 54 height 8
click at [58, 159] on div "[EMAIL_ADDRESS][DOMAIN_NAME]" at bounding box center [66, 160] width 89 height 12
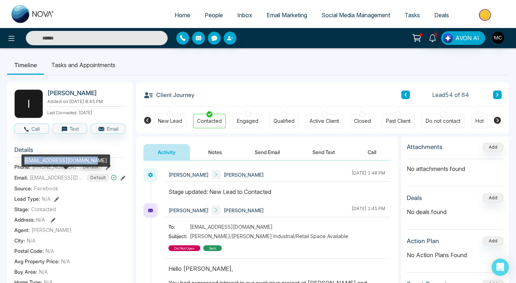
click at [58, 159] on div "[EMAIL_ADDRESS][DOMAIN_NAME]" at bounding box center [66, 160] width 89 height 12
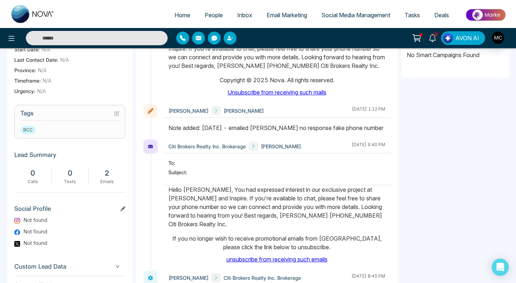
drag, startPoint x: 204, startPoint y: 119, endPoint x: 377, endPoint y: 119, distance: 172.8
click at [377, 123] on div "Note added: [DATE] - emailed [PERSON_NAME] no response fake phone number" at bounding box center [277, 127] width 217 height 9
click at [129, 38] on input "text" at bounding box center [97, 38] width 142 height 14
paste input "*****"
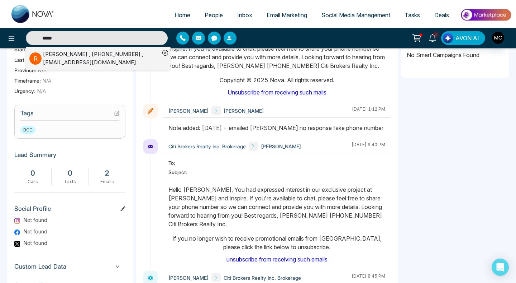
type input "*****"
click at [113, 58] on div "[PERSON_NAME] , [PHONE_NUMBER] , [EMAIL_ADDRESS][DOMAIN_NAME]" at bounding box center [101, 58] width 117 height 16
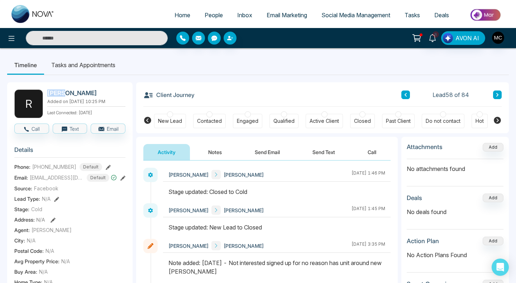
drag, startPoint x: 75, startPoint y: 94, endPoint x: 47, endPoint y: 91, distance: 27.8
click at [47, 91] on h2 "[PERSON_NAME]" at bounding box center [84, 92] width 75 height 7
click at [60, 165] on span "[PHONE_NUMBER]" at bounding box center [54, 167] width 44 height 8
click at [66, 177] on span "[EMAIL_ADDRESS][DOMAIN_NAME]" at bounding box center [57, 178] width 54 height 8
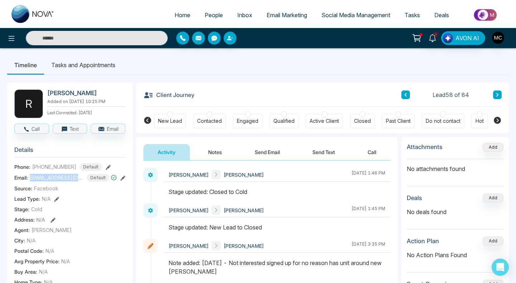
click at [66, 177] on span "[EMAIL_ADDRESS][DOMAIN_NAME]" at bounding box center [57, 178] width 54 height 8
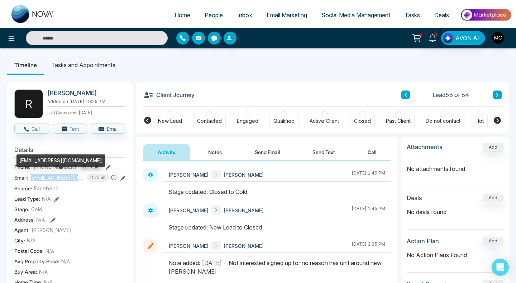
click at [66, 177] on span "[EMAIL_ADDRESS][DOMAIN_NAME]" at bounding box center [57, 178] width 54 height 8
click at [62, 160] on div "[EMAIL_ADDRESS][DOMAIN_NAME]" at bounding box center [60, 160] width 89 height 12
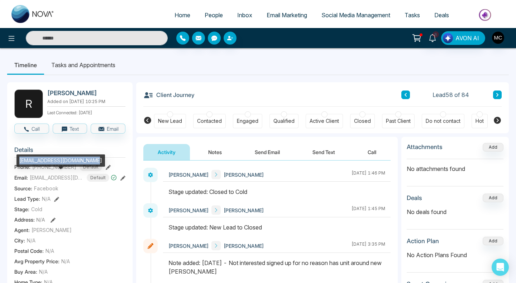
click at [62, 160] on div "[EMAIL_ADDRESS][DOMAIN_NAME]" at bounding box center [60, 160] width 89 height 12
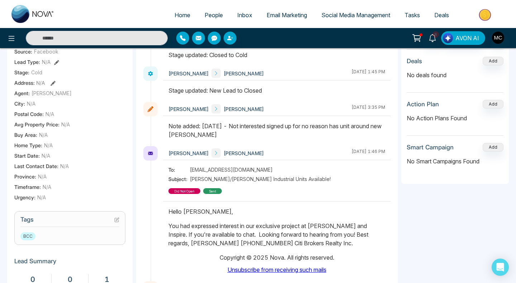
scroll to position [135, 0]
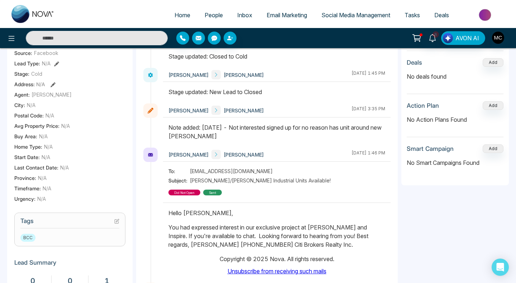
drag, startPoint x: 191, startPoint y: 126, endPoint x: 243, endPoint y: 140, distance: 54.4
click at [243, 140] on div "Note added: [DATE] - Not interested signed up for no reason has unit around new…" at bounding box center [277, 131] width 217 height 17
